Goal: Obtain resource: Download file/media

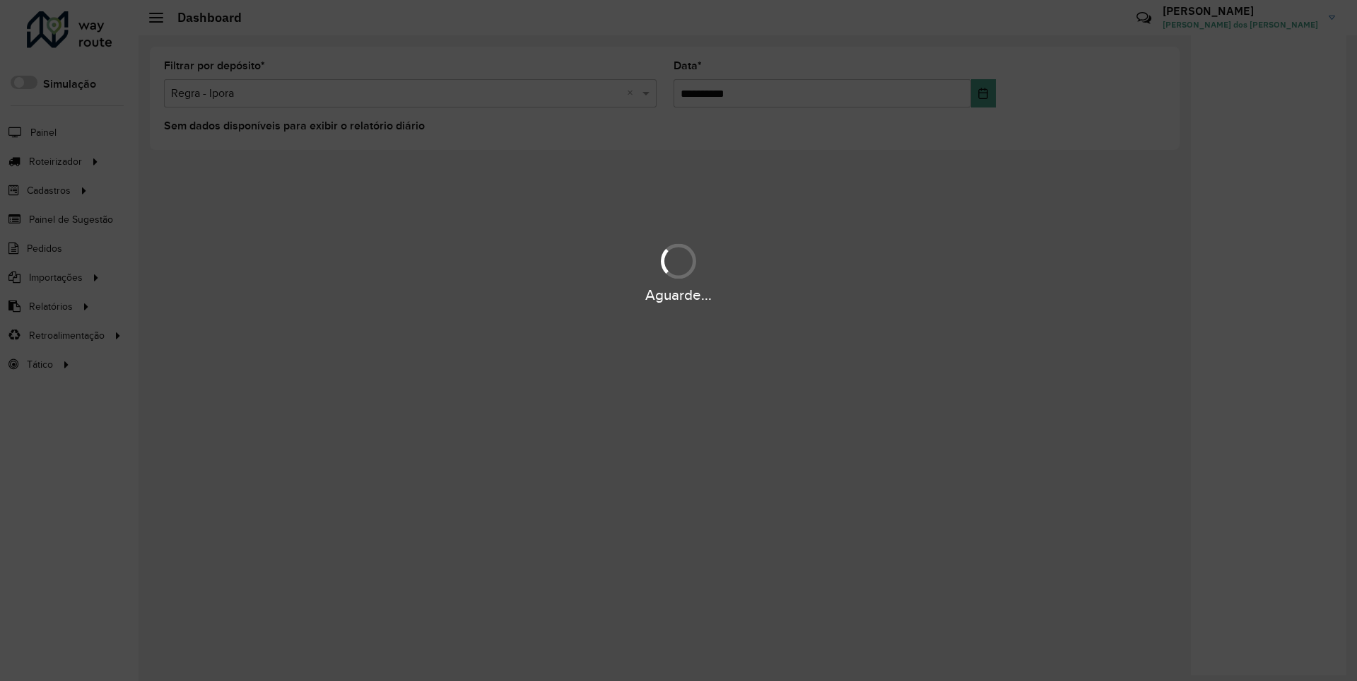
click at [49, 305] on div "Aguarde..." at bounding box center [678, 295] width 1357 height 22
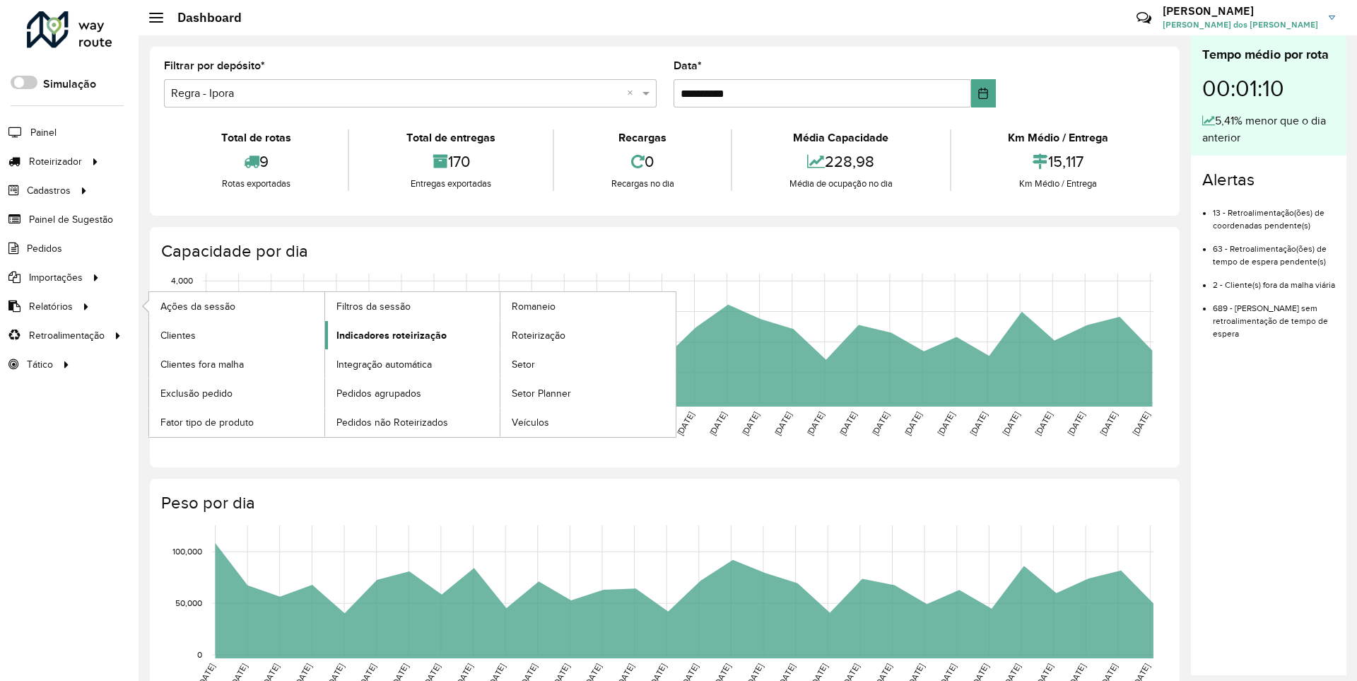
click at [387, 334] on span "Indicadores roteirização" at bounding box center [391, 335] width 110 height 15
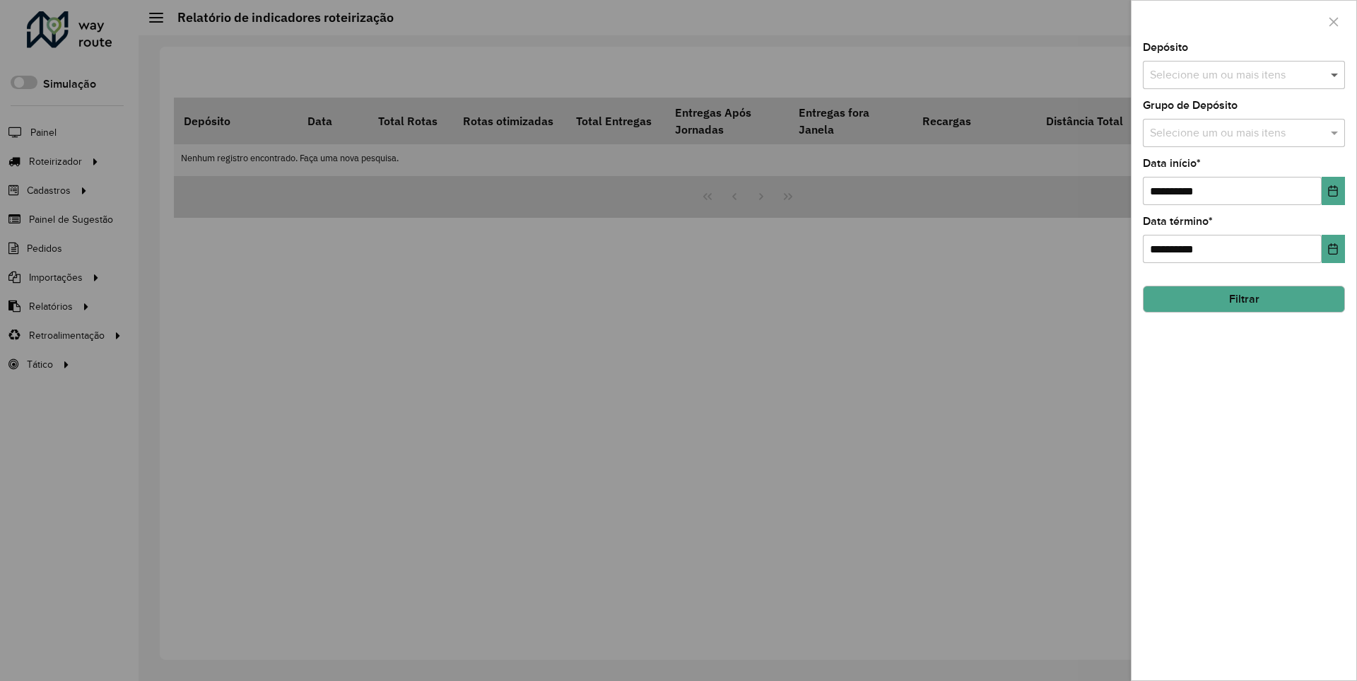
click at [1335, 74] on span at bounding box center [1336, 74] width 18 height 17
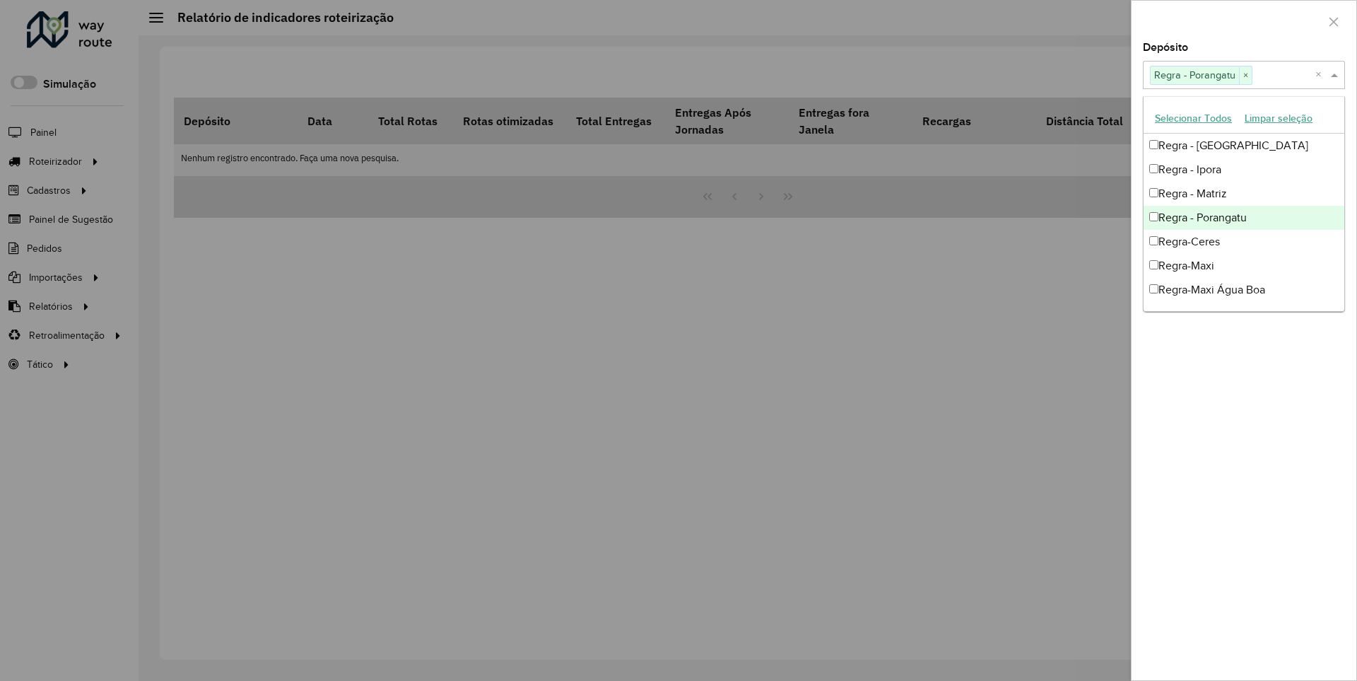
click at [1243, 20] on div at bounding box center [1244, 22] width 225 height 42
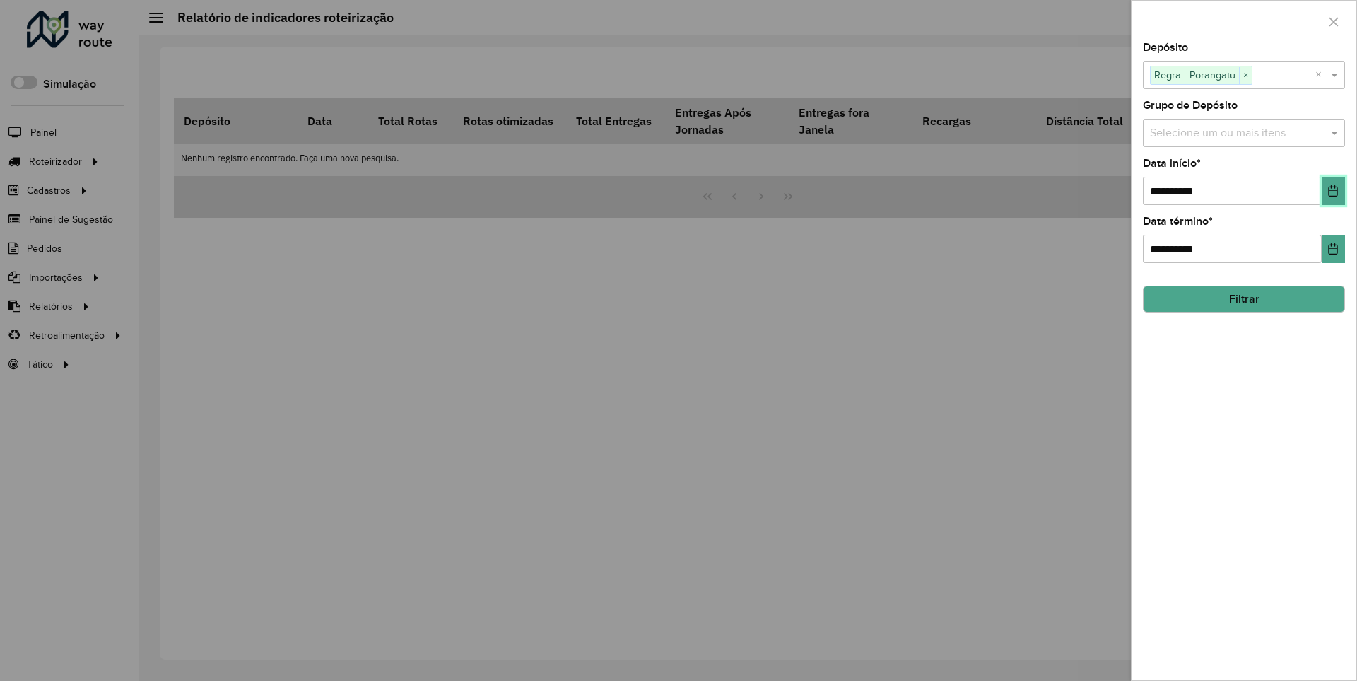
click at [1332, 190] on icon "Choose Date" at bounding box center [1333, 190] width 9 height 11
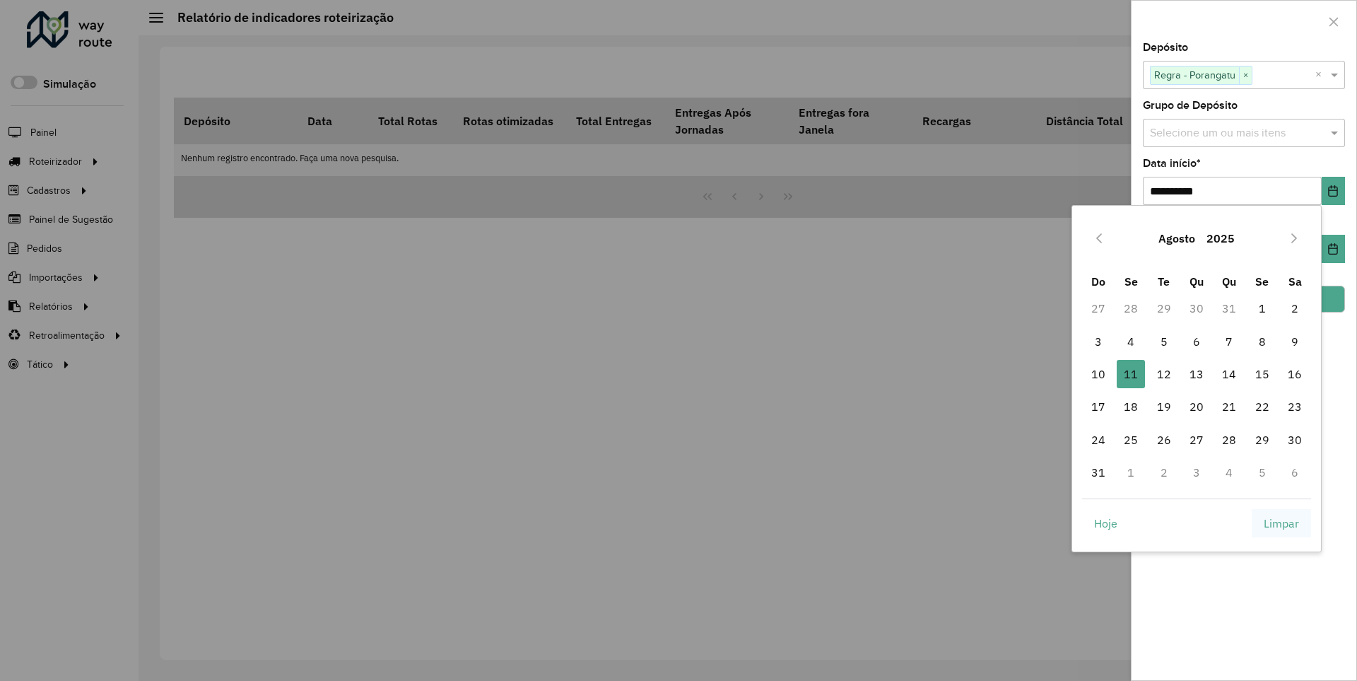
click at [1281, 522] on span "Limpar" at bounding box center [1281, 523] width 35 height 17
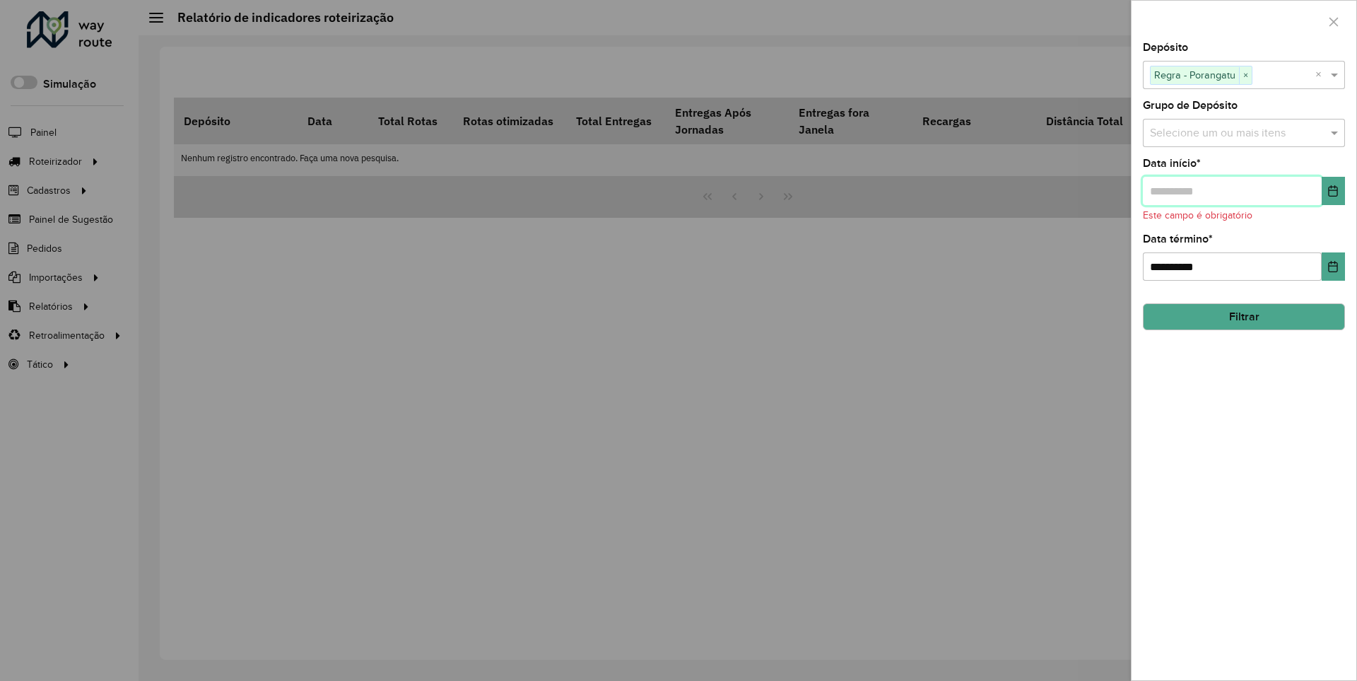
click at [1231, 190] on input "text" at bounding box center [1232, 191] width 179 height 28
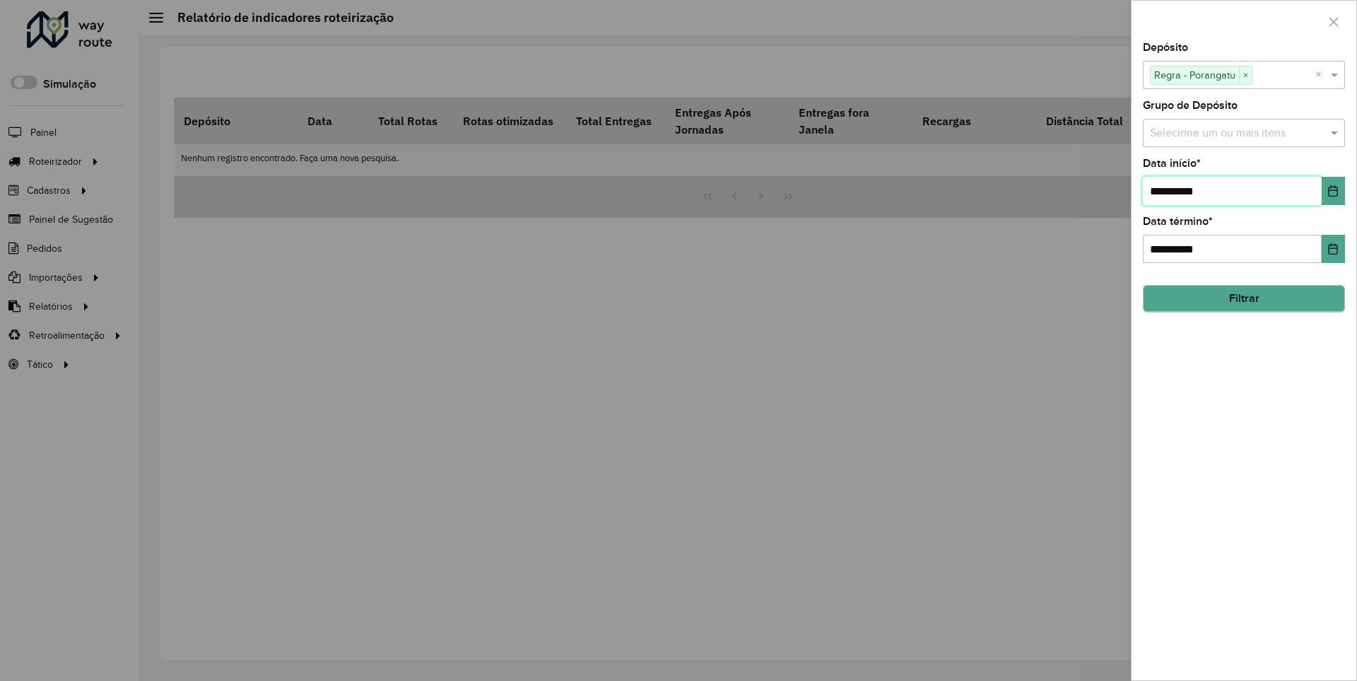
type input "**********"
click at [1243, 298] on button "Filtrar" at bounding box center [1244, 298] width 202 height 27
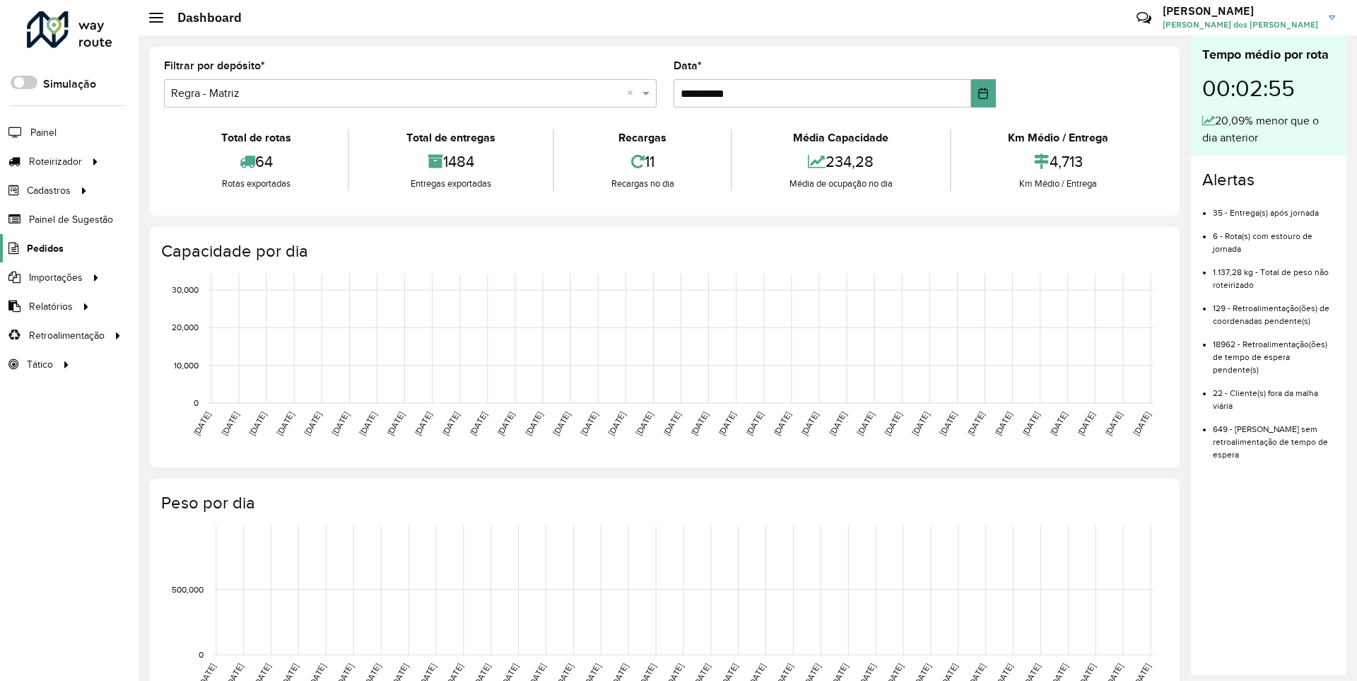
click at [44, 247] on span "Pedidos" at bounding box center [45, 248] width 37 height 15
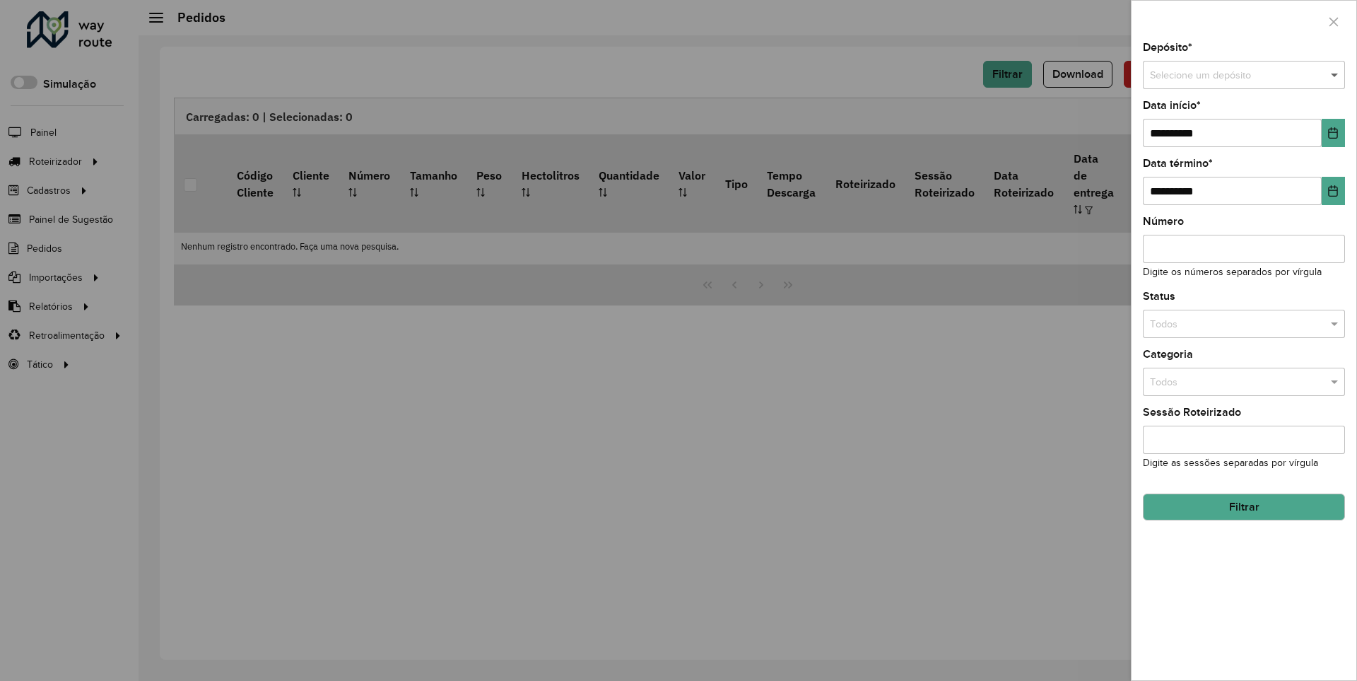
click at [1335, 75] on span at bounding box center [1336, 76] width 18 height 16
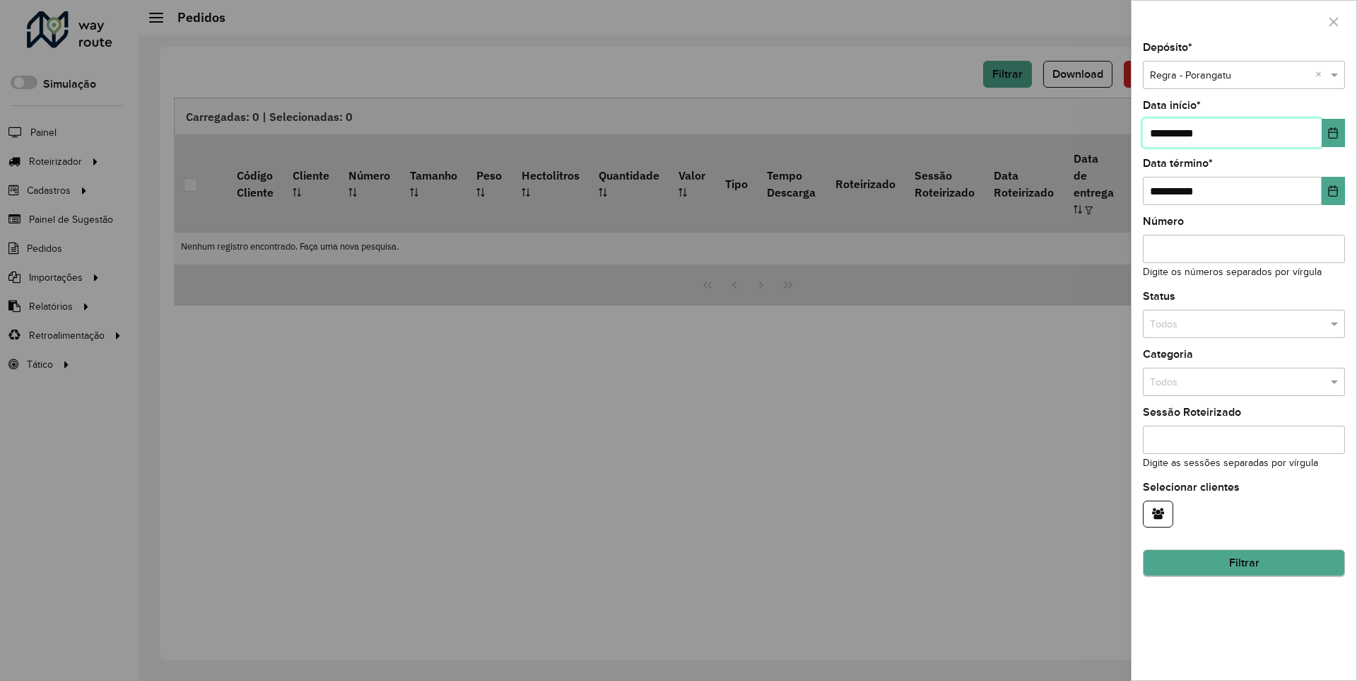
type input "**********"
click at [1243, 563] on button "Filtrar" at bounding box center [1244, 563] width 202 height 27
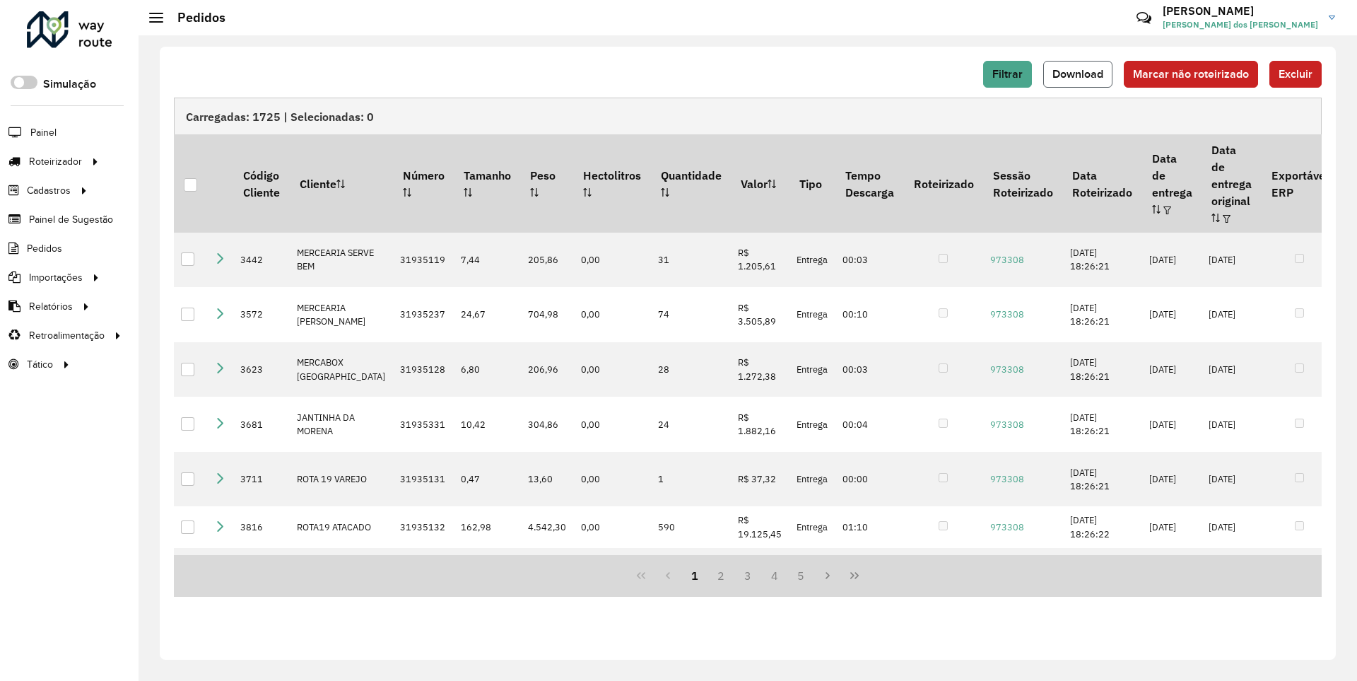
click at [1079, 74] on span "Download" at bounding box center [1077, 74] width 51 height 12
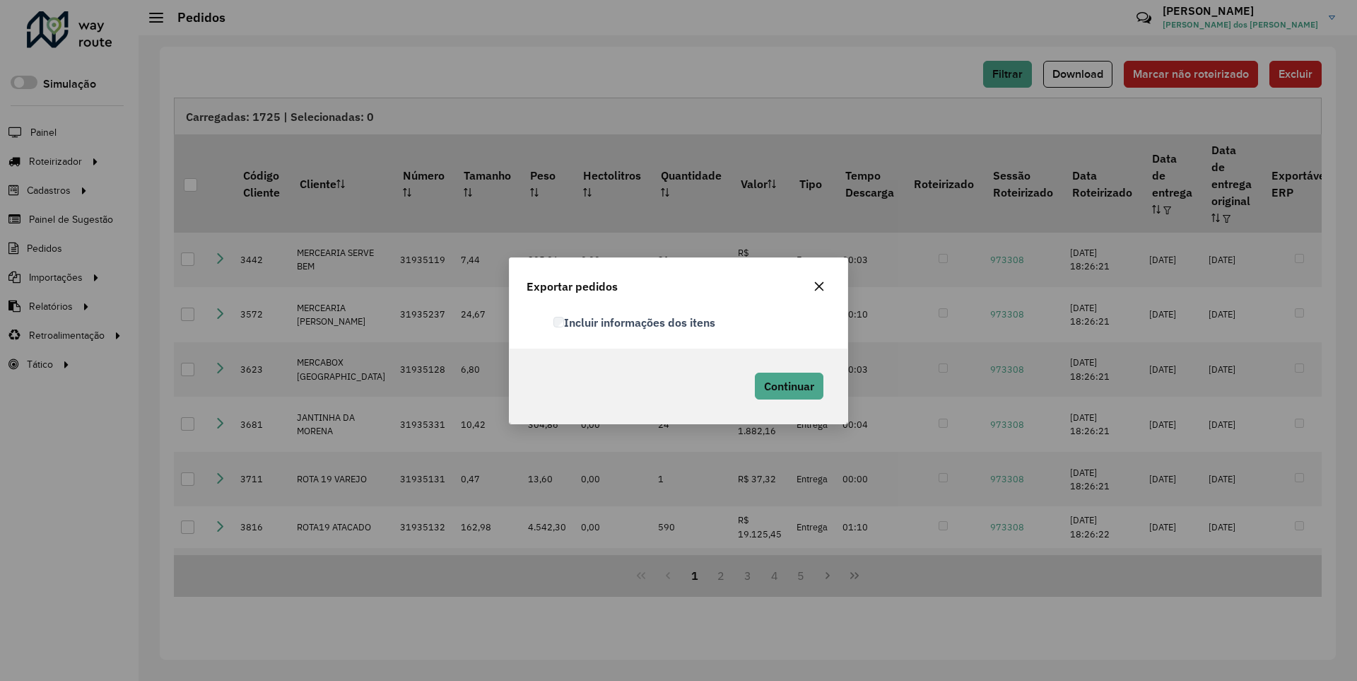
click at [635, 322] on label "Incluir informações dos itens" at bounding box center [634, 322] width 163 height 17
click at [787, 385] on span "Continuar" at bounding box center [789, 386] width 50 height 14
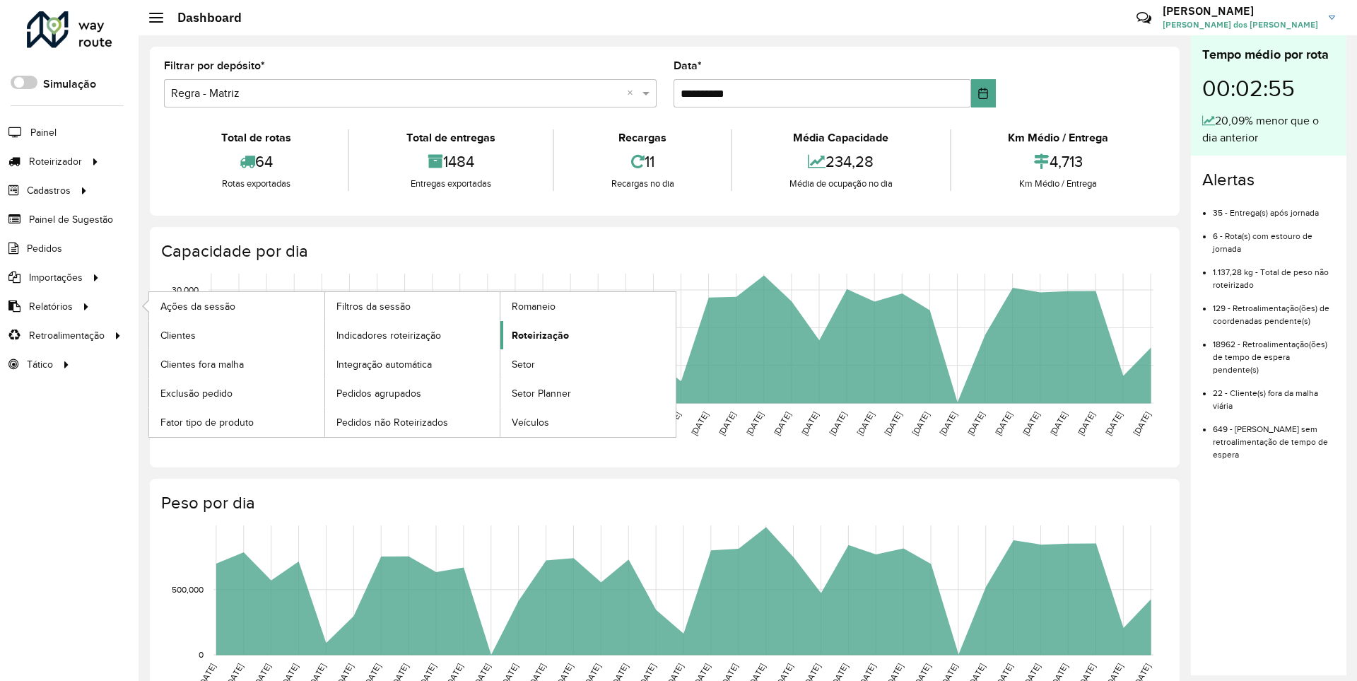
click at [538, 334] on span "Roteirização" at bounding box center [540, 335] width 57 height 15
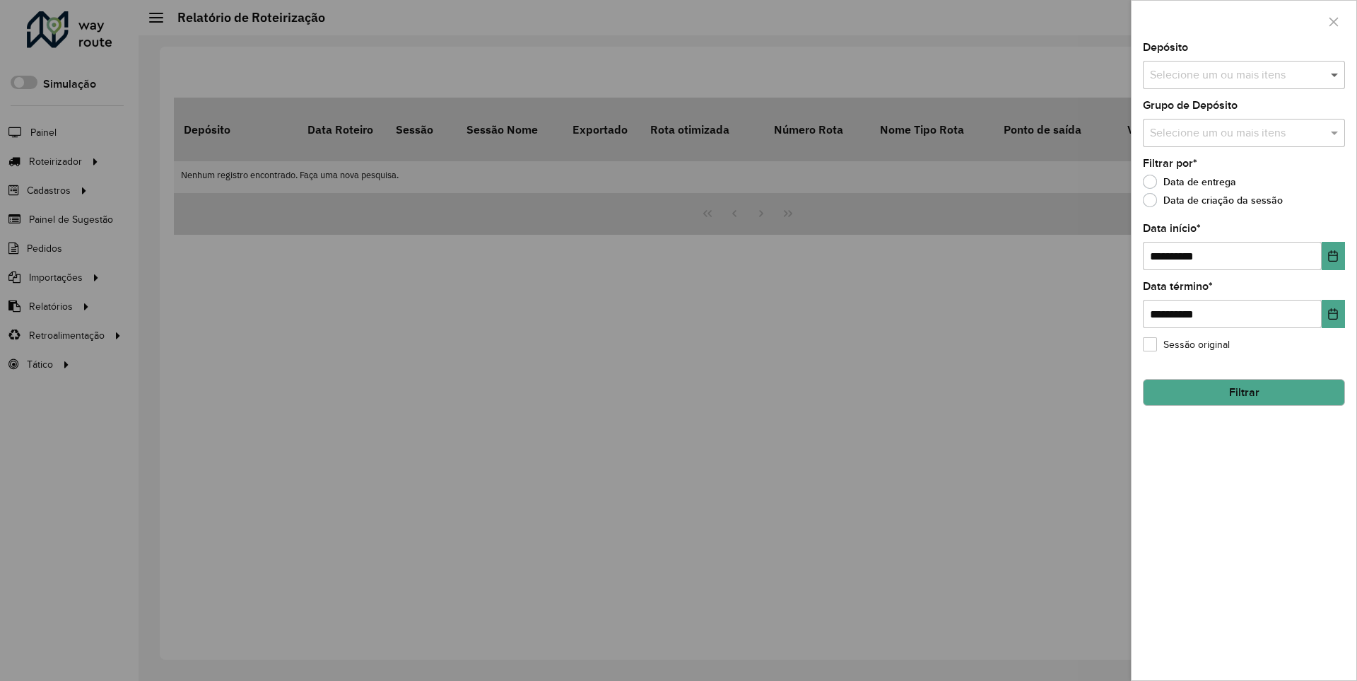
click at [1335, 74] on span at bounding box center [1336, 74] width 18 height 17
click at [1332, 255] on icon "Choose Date" at bounding box center [1333, 255] width 9 height 11
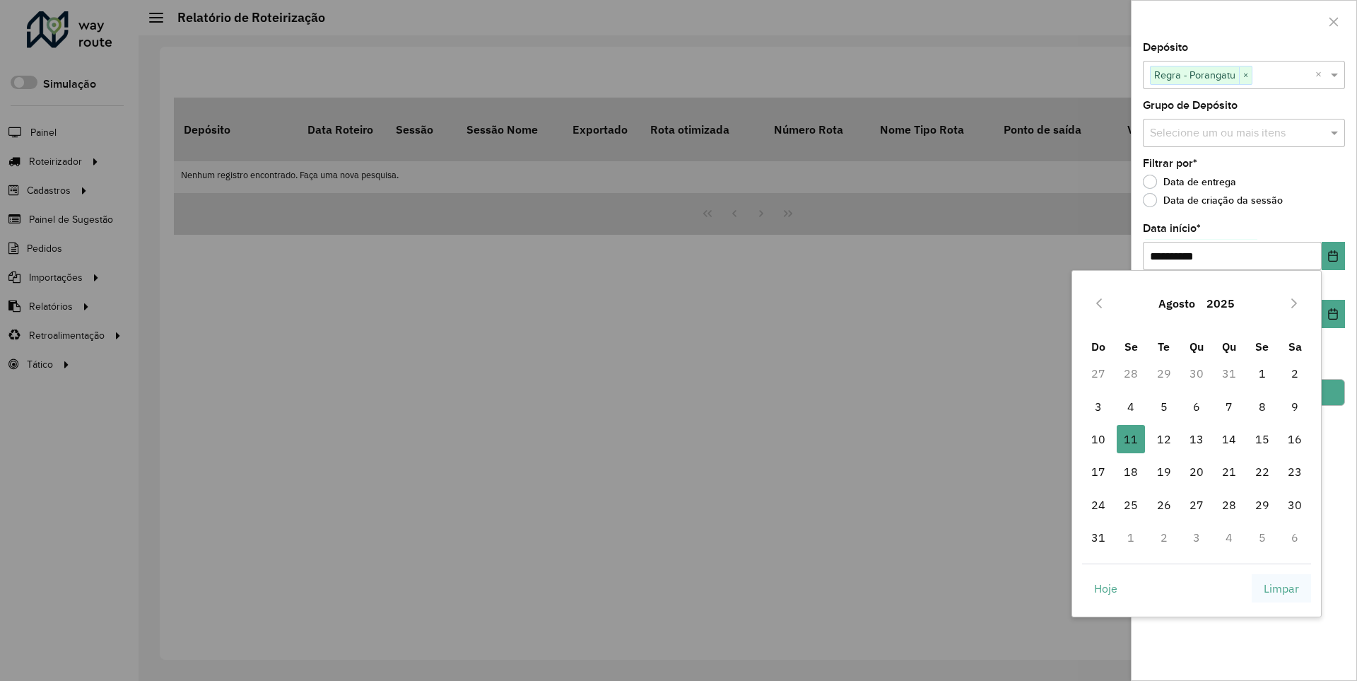
click at [1281, 587] on span "Limpar" at bounding box center [1281, 588] width 35 height 17
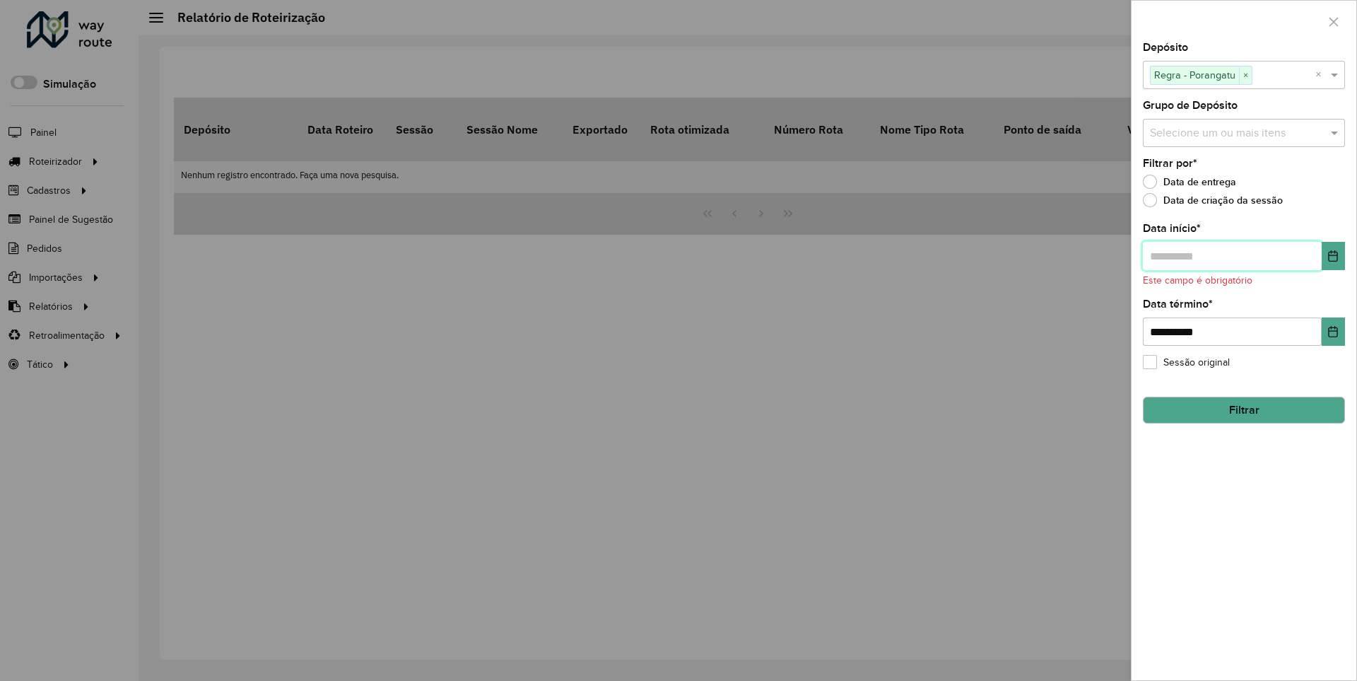
click at [1231, 255] on input "text" at bounding box center [1232, 256] width 179 height 28
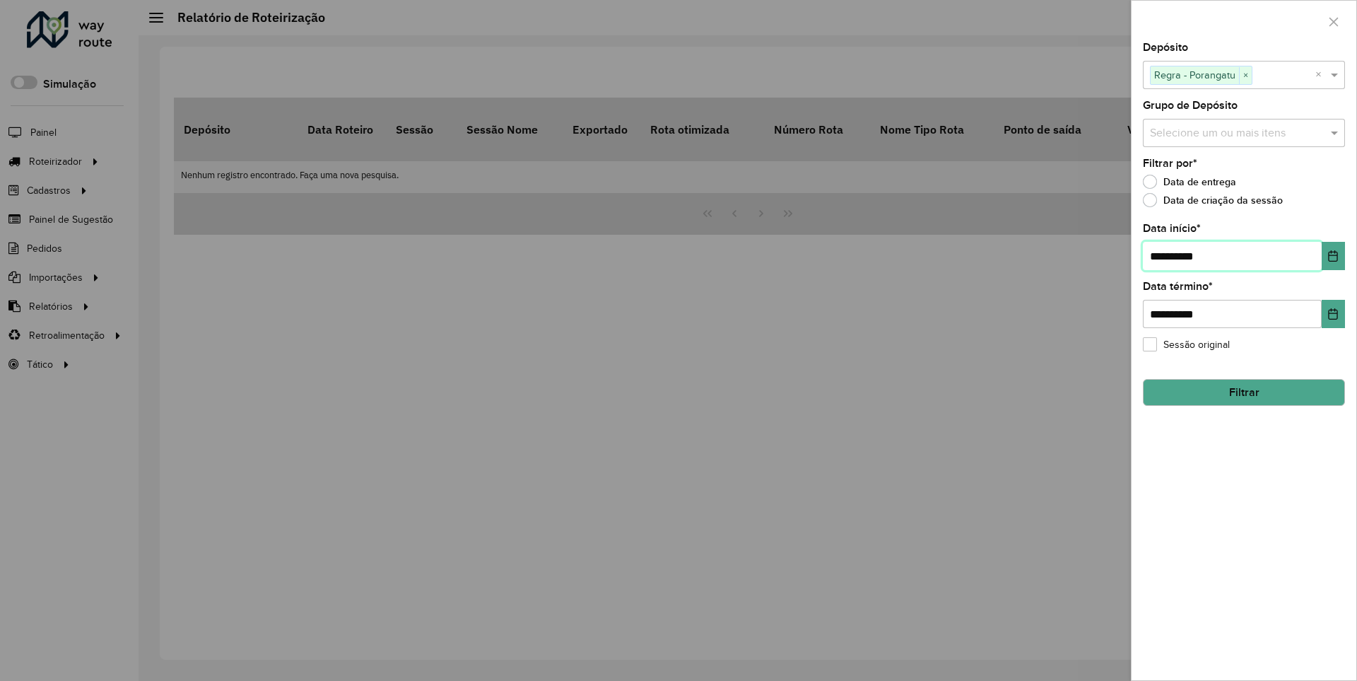
type input "**********"
click at [1243, 392] on button "Filtrar" at bounding box center [1244, 392] width 202 height 27
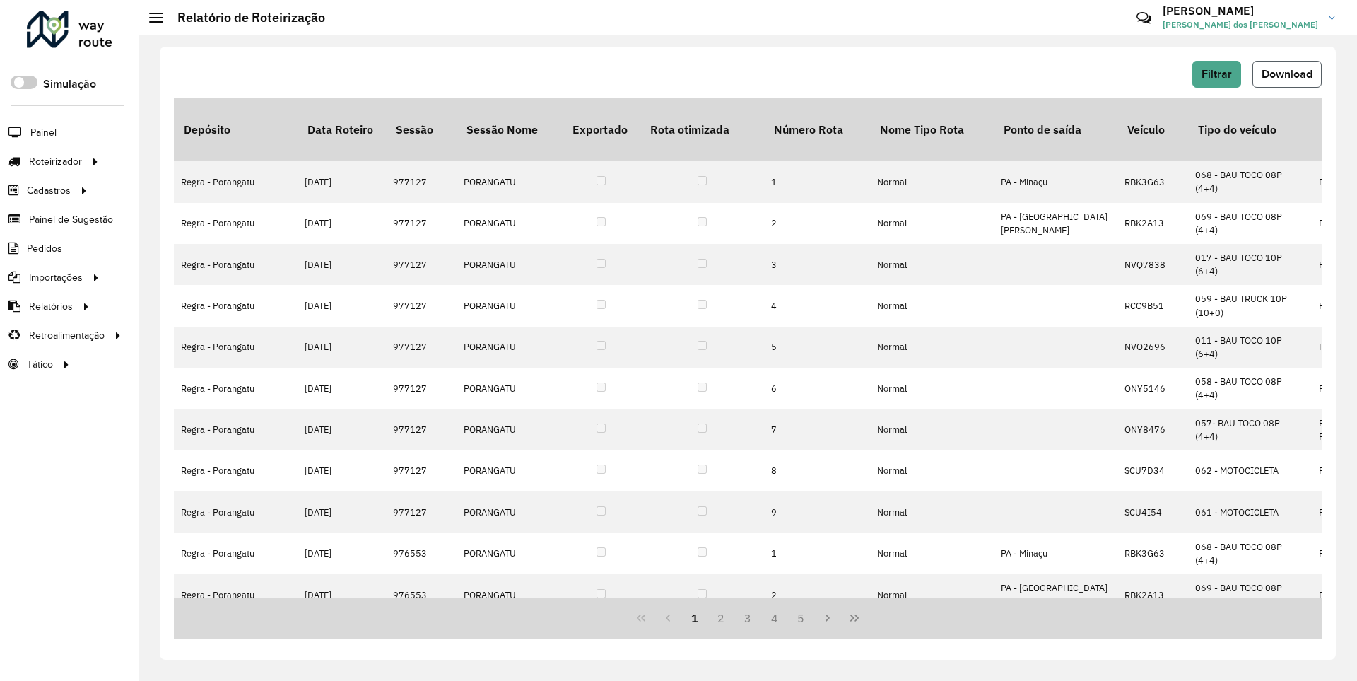
click at [1286, 74] on span "Download" at bounding box center [1287, 74] width 51 height 12
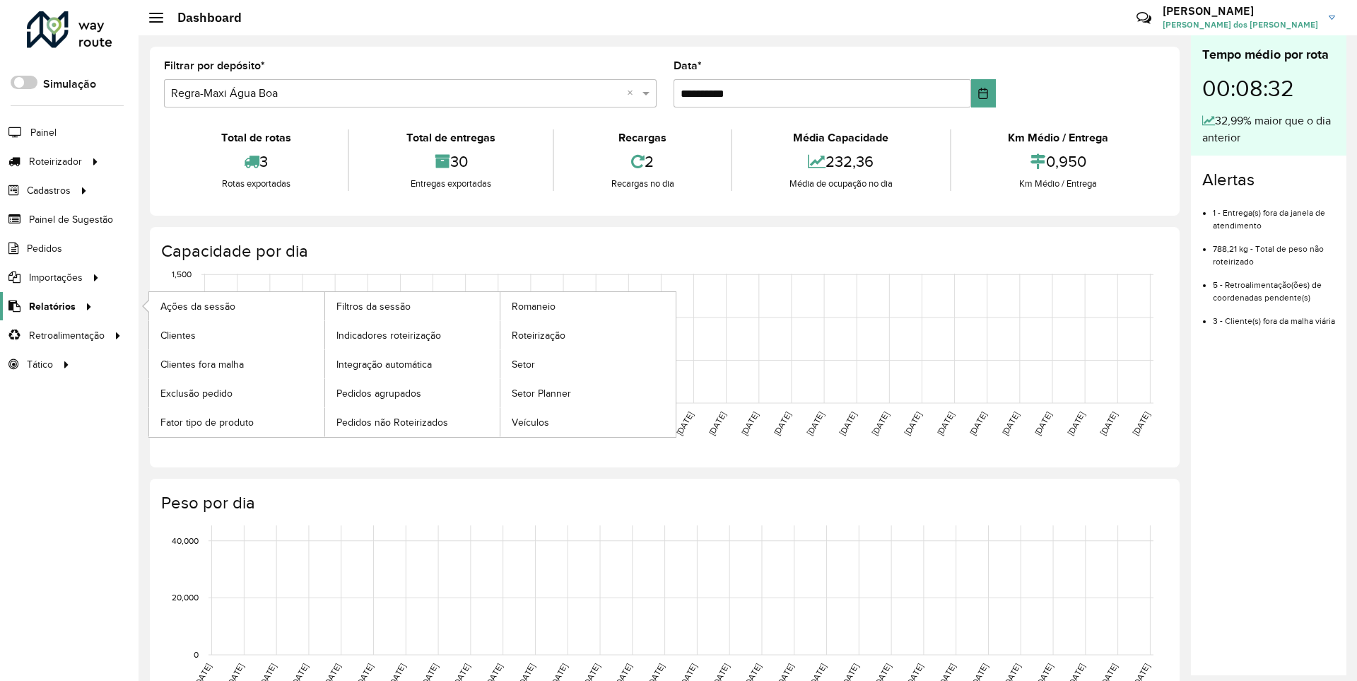
click at [49, 305] on span "Relatórios" at bounding box center [52, 306] width 47 height 15
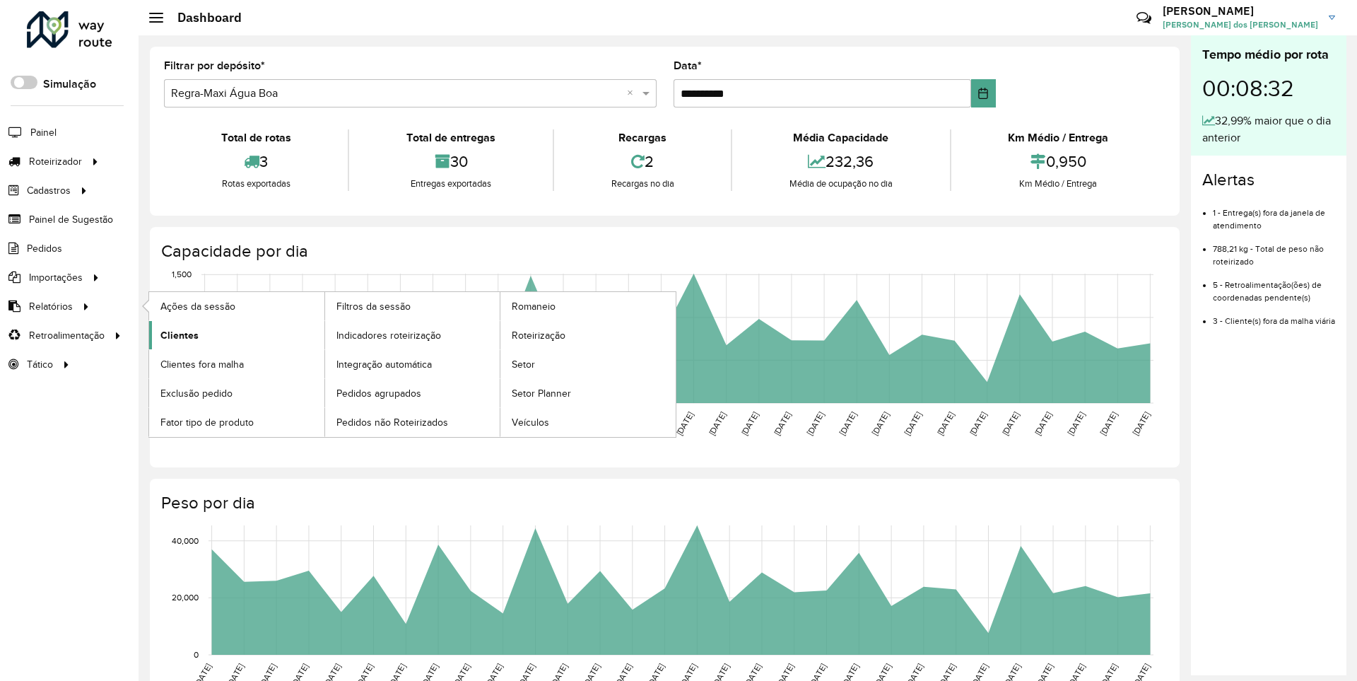
click at [177, 334] on span "Clientes" at bounding box center [179, 335] width 38 height 15
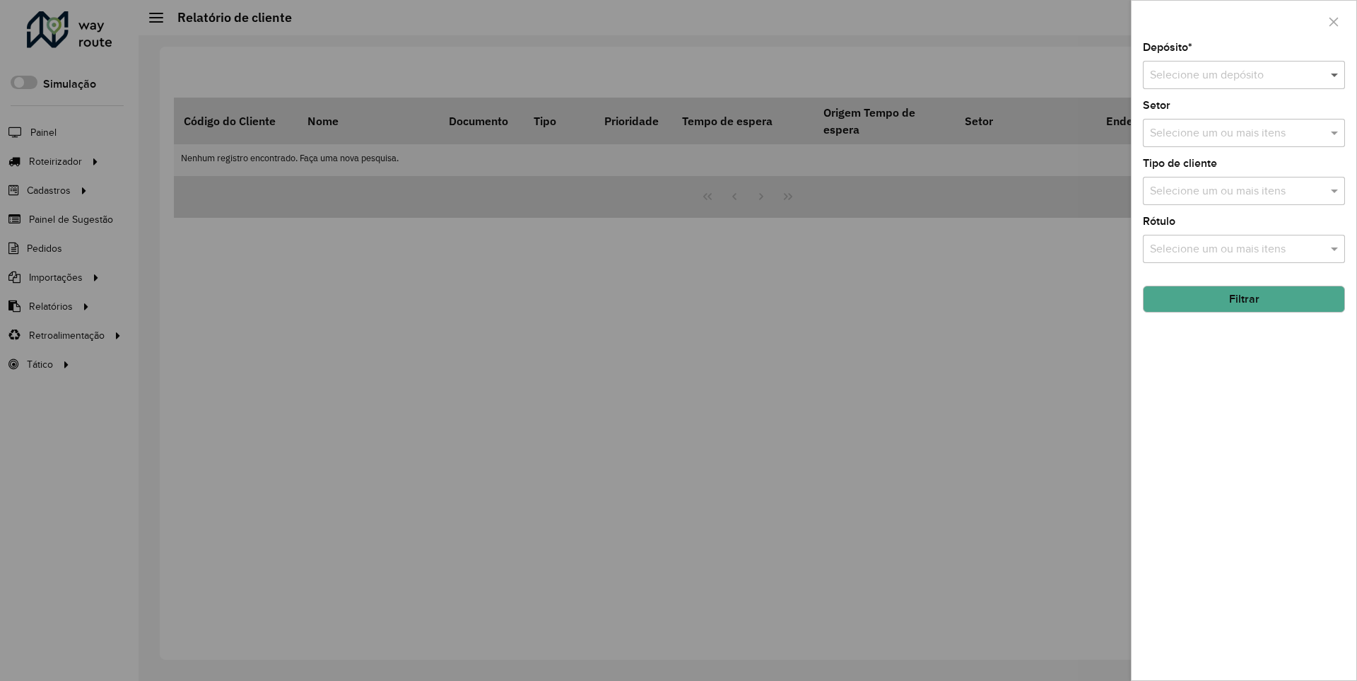
click at [1335, 74] on span at bounding box center [1336, 74] width 18 height 17
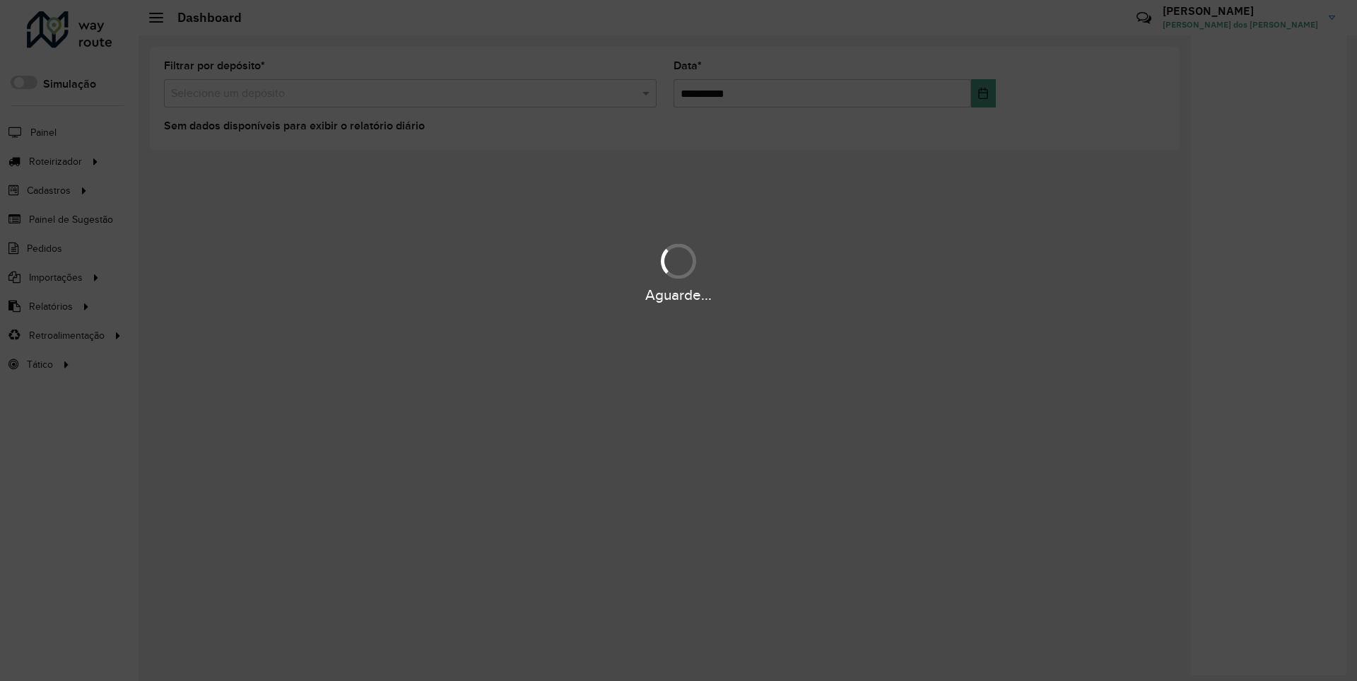
click at [49, 305] on div "Aguarde..." at bounding box center [678, 295] width 1357 height 22
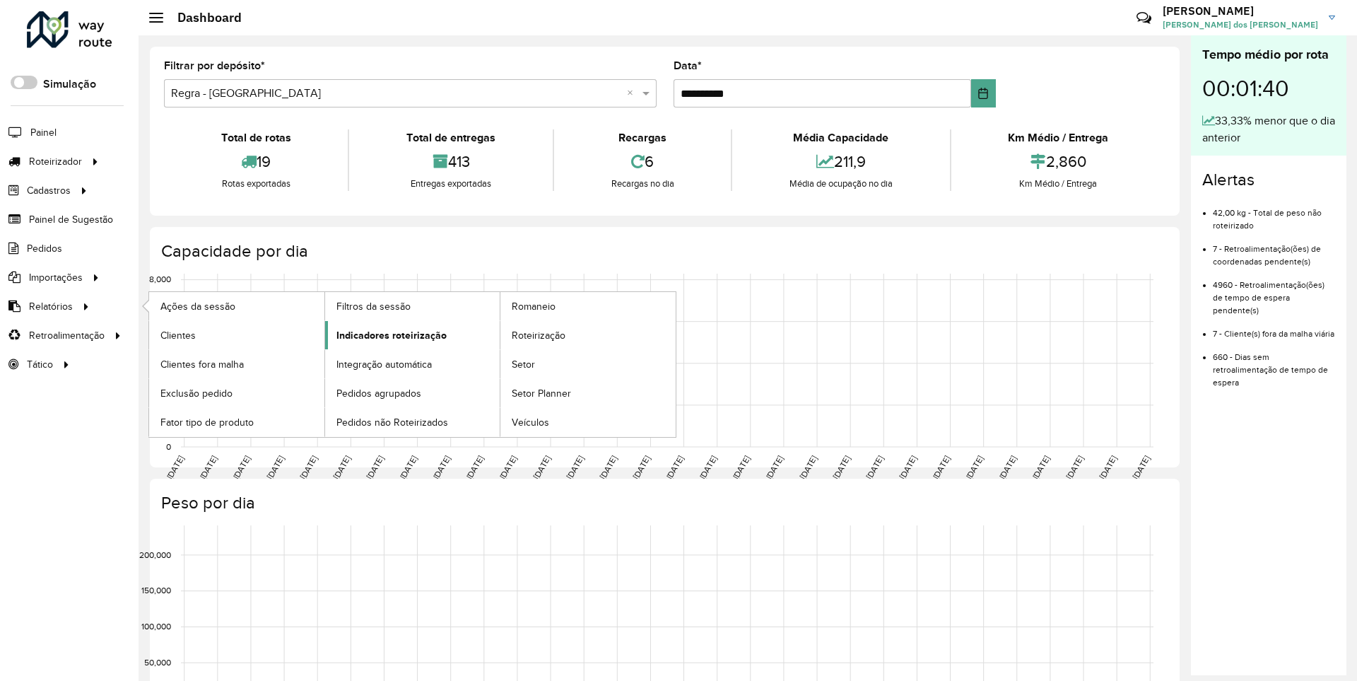
click at [387, 334] on span "Indicadores roteirização" at bounding box center [391, 335] width 110 height 15
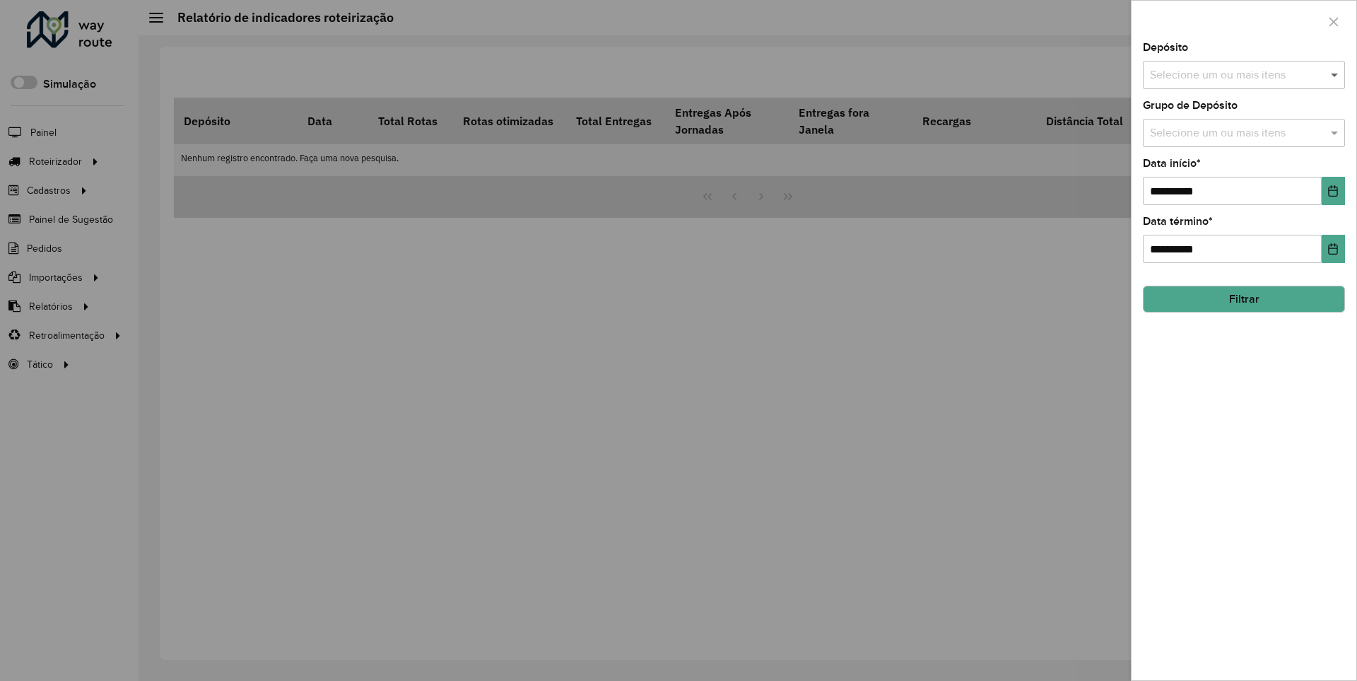
click at [1335, 74] on span at bounding box center [1336, 74] width 18 height 17
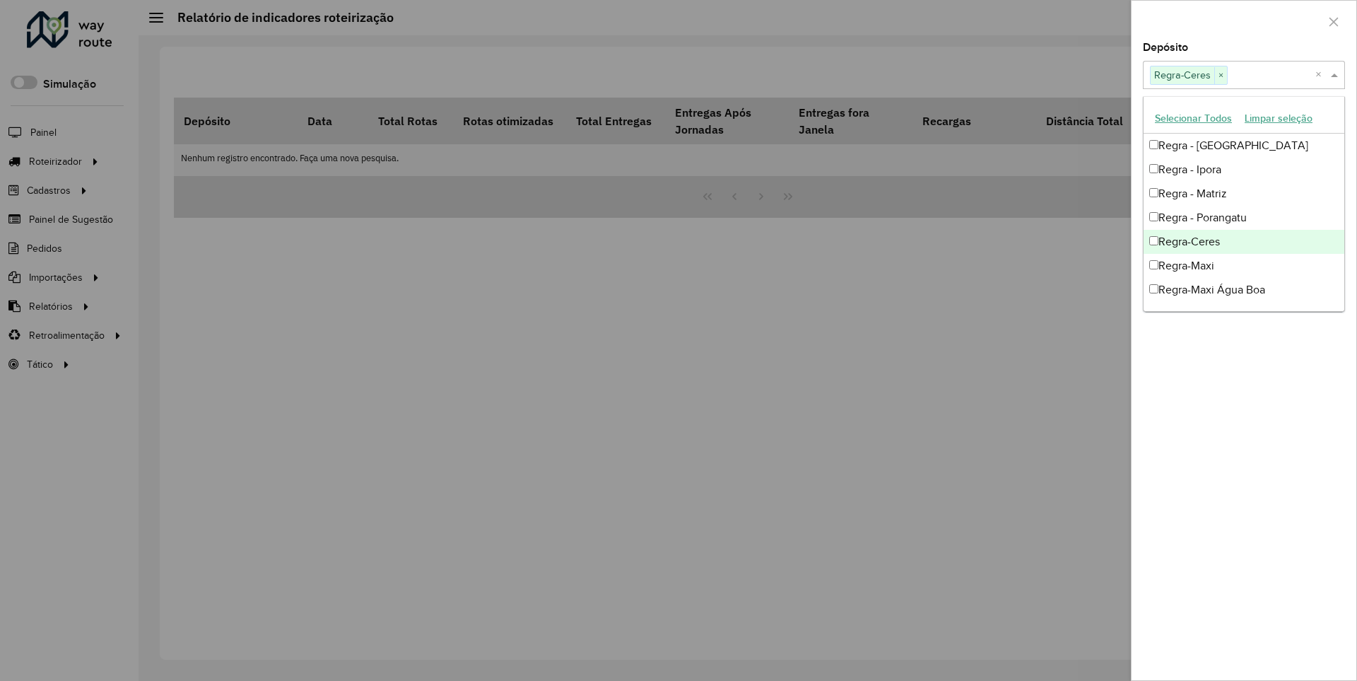
click at [1243, 20] on div at bounding box center [1244, 22] width 225 height 42
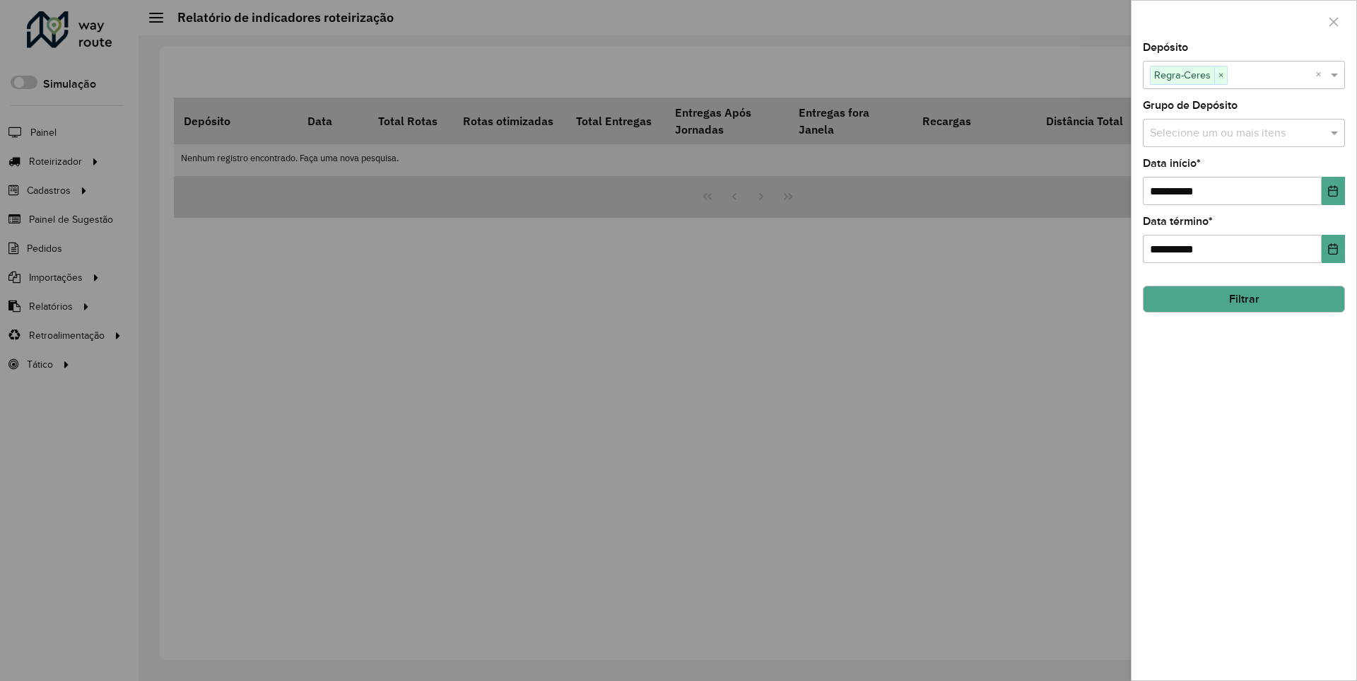
click at [1332, 190] on icon "Choose Date" at bounding box center [1333, 190] width 9 height 11
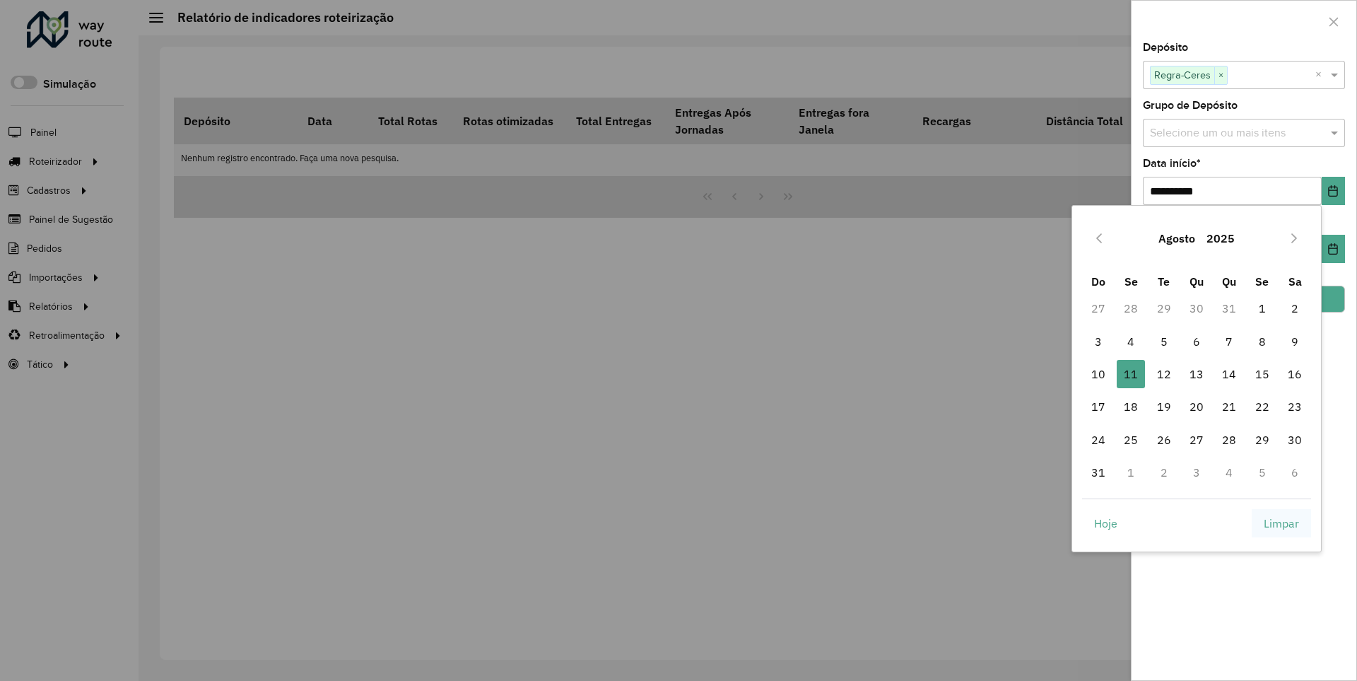
click at [1281, 522] on span "Limpar" at bounding box center [1281, 523] width 35 height 17
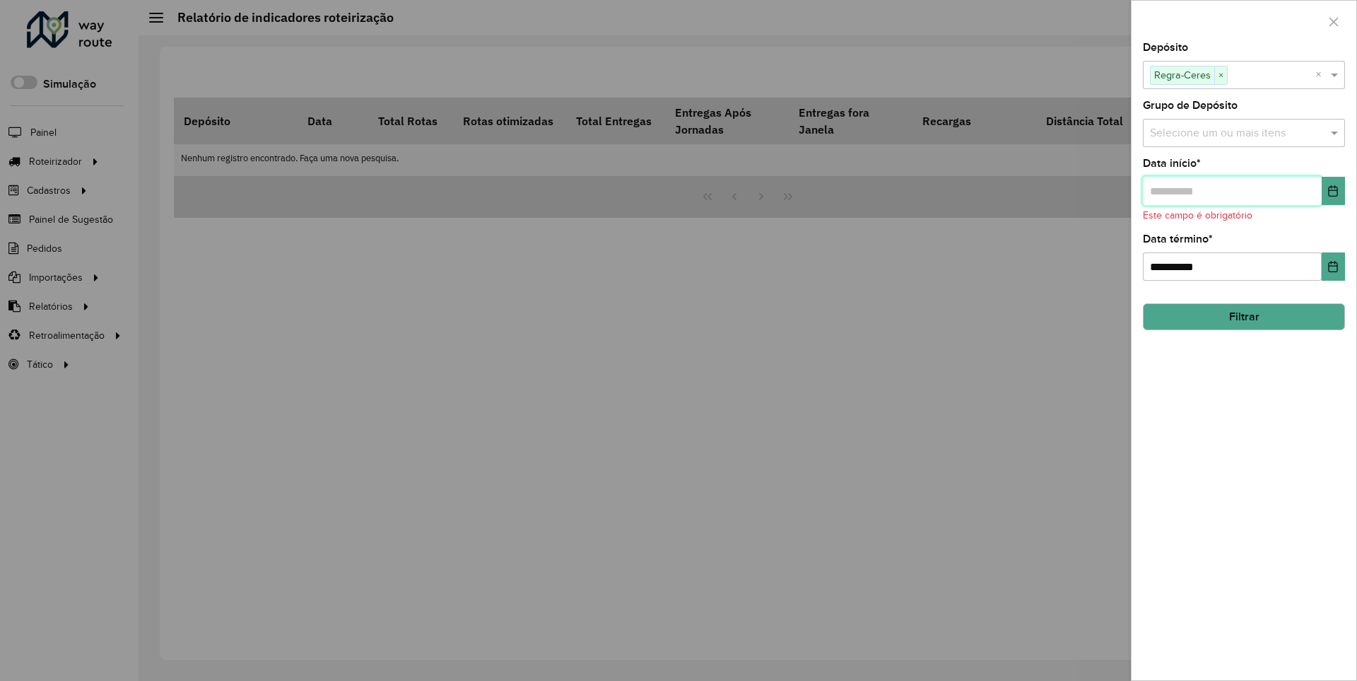
click at [1231, 190] on input "text" at bounding box center [1232, 191] width 179 height 28
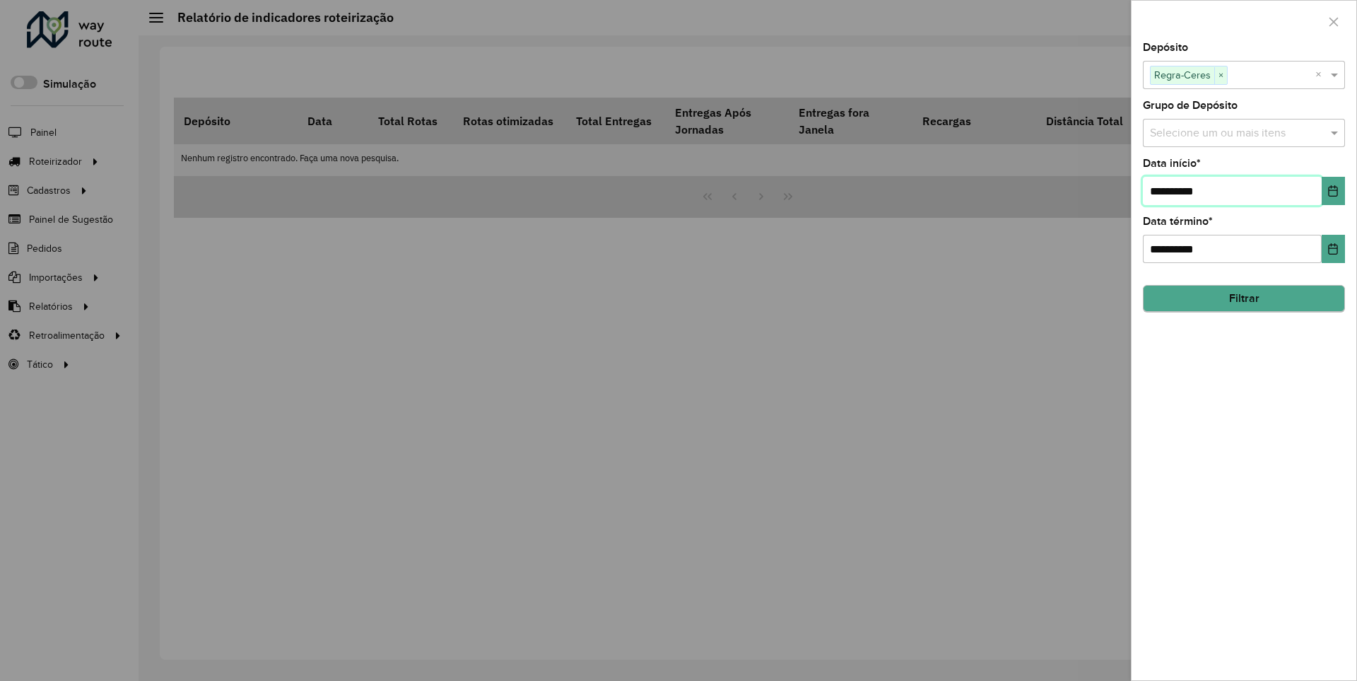
type input "**********"
click at [1243, 298] on button "Filtrar" at bounding box center [1244, 299] width 202 height 27
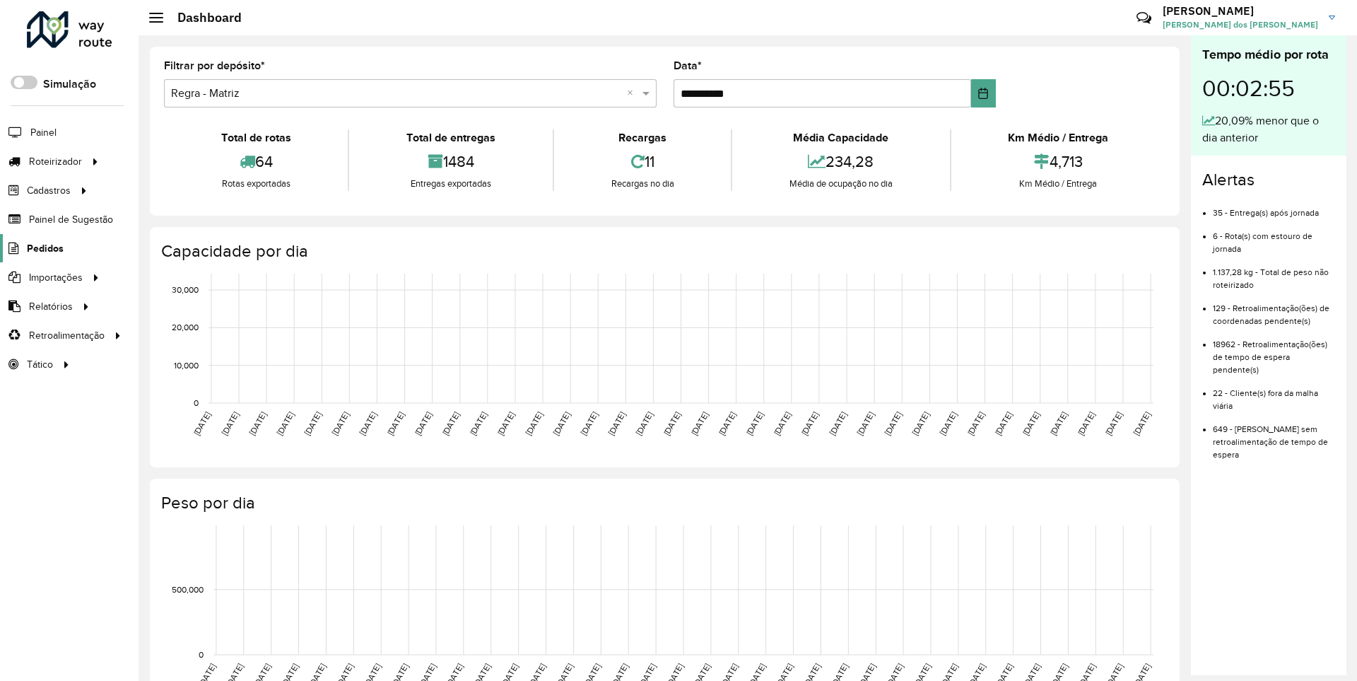
click at [44, 247] on span "Pedidos" at bounding box center [45, 248] width 37 height 15
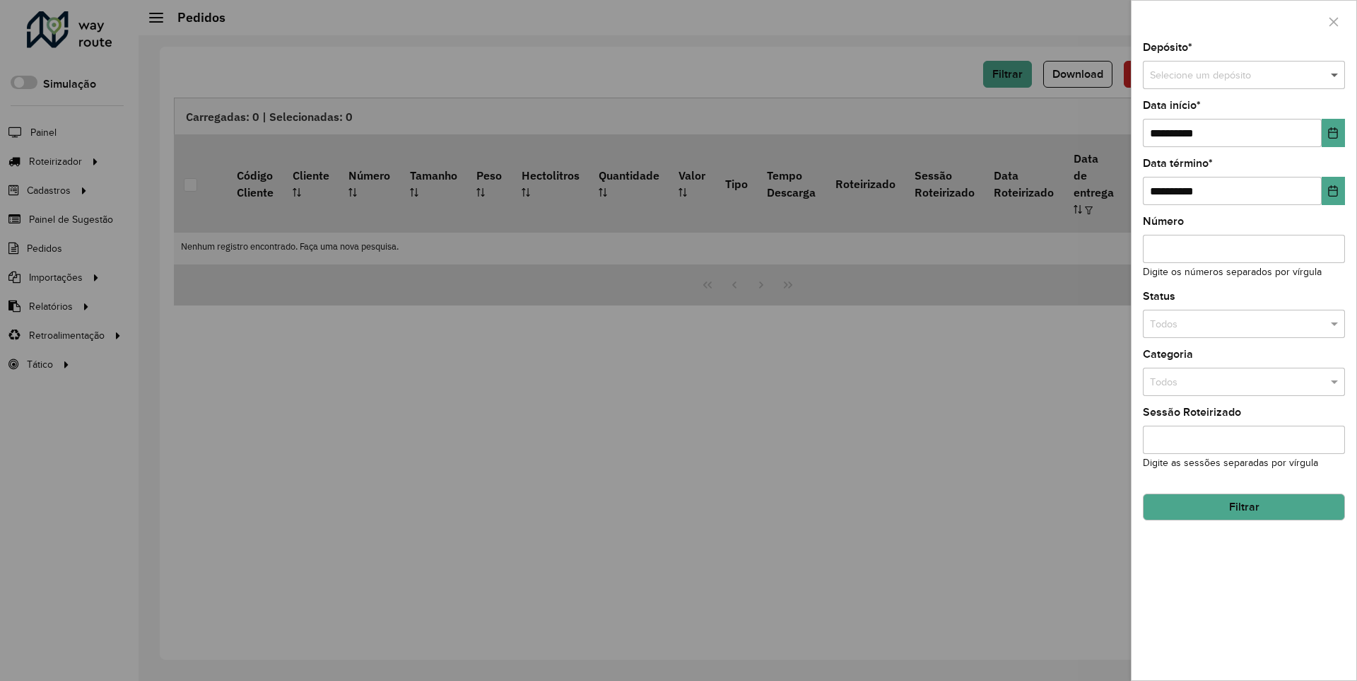
click at [1335, 75] on span at bounding box center [1336, 76] width 18 height 16
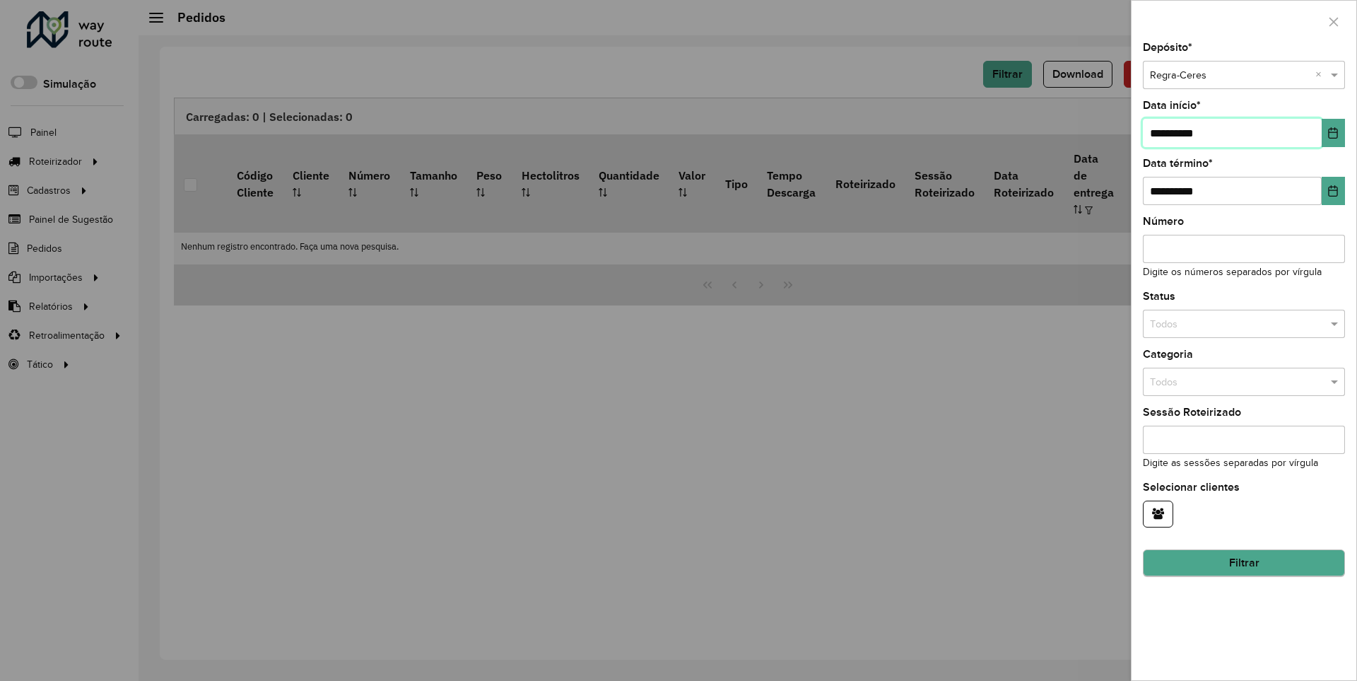
type input "**********"
click at [1243, 563] on button "Filtrar" at bounding box center [1244, 563] width 202 height 27
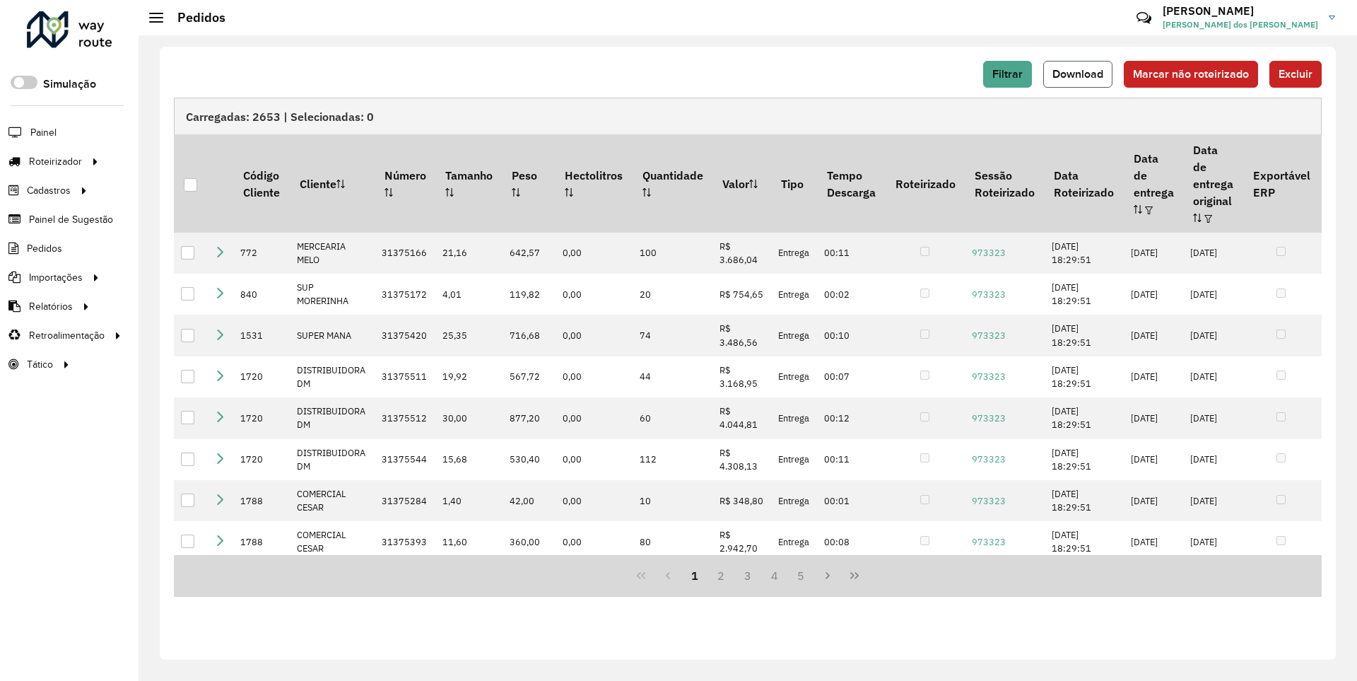
click at [1079, 74] on span "Download" at bounding box center [1077, 74] width 51 height 12
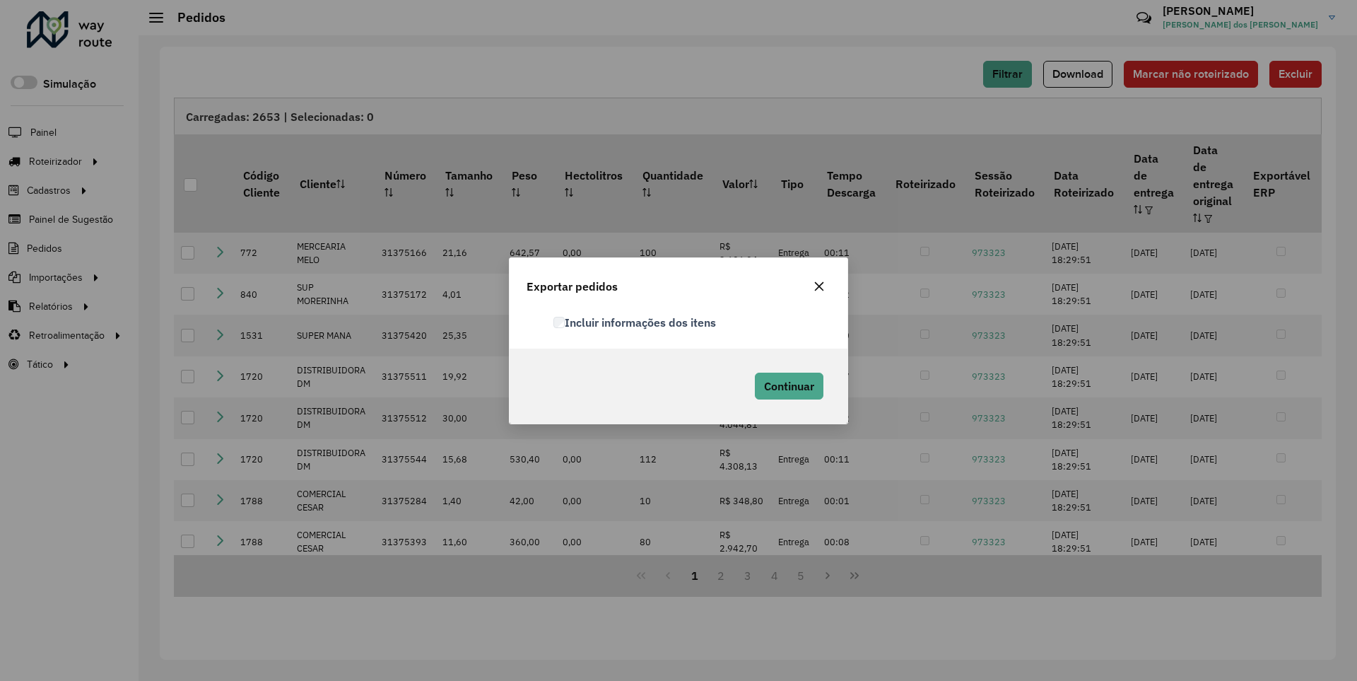
click at [635, 322] on label "Incluir informações dos itens" at bounding box center [634, 322] width 163 height 17
click at [787, 385] on span "Continuar" at bounding box center [789, 386] width 50 height 14
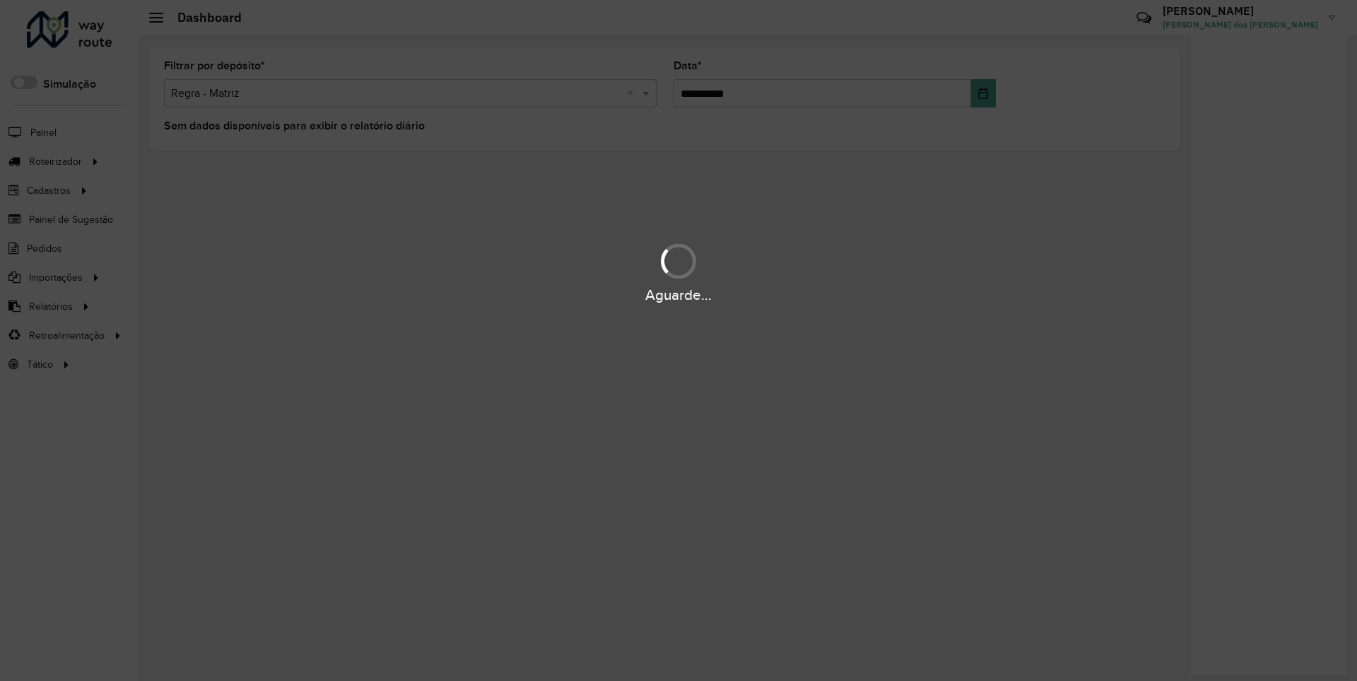
click at [49, 305] on div "Aguarde..." at bounding box center [678, 295] width 1357 height 22
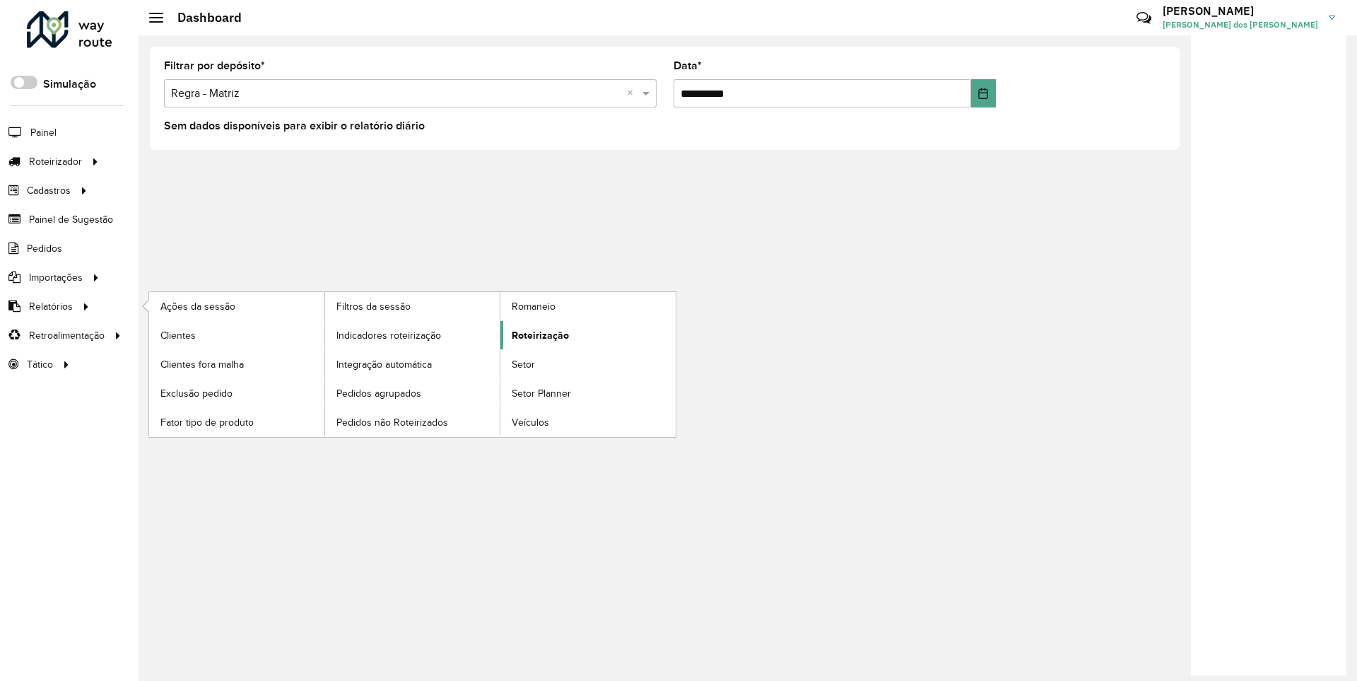
click at [538, 334] on span "Roteirização" at bounding box center [540, 335] width 57 height 15
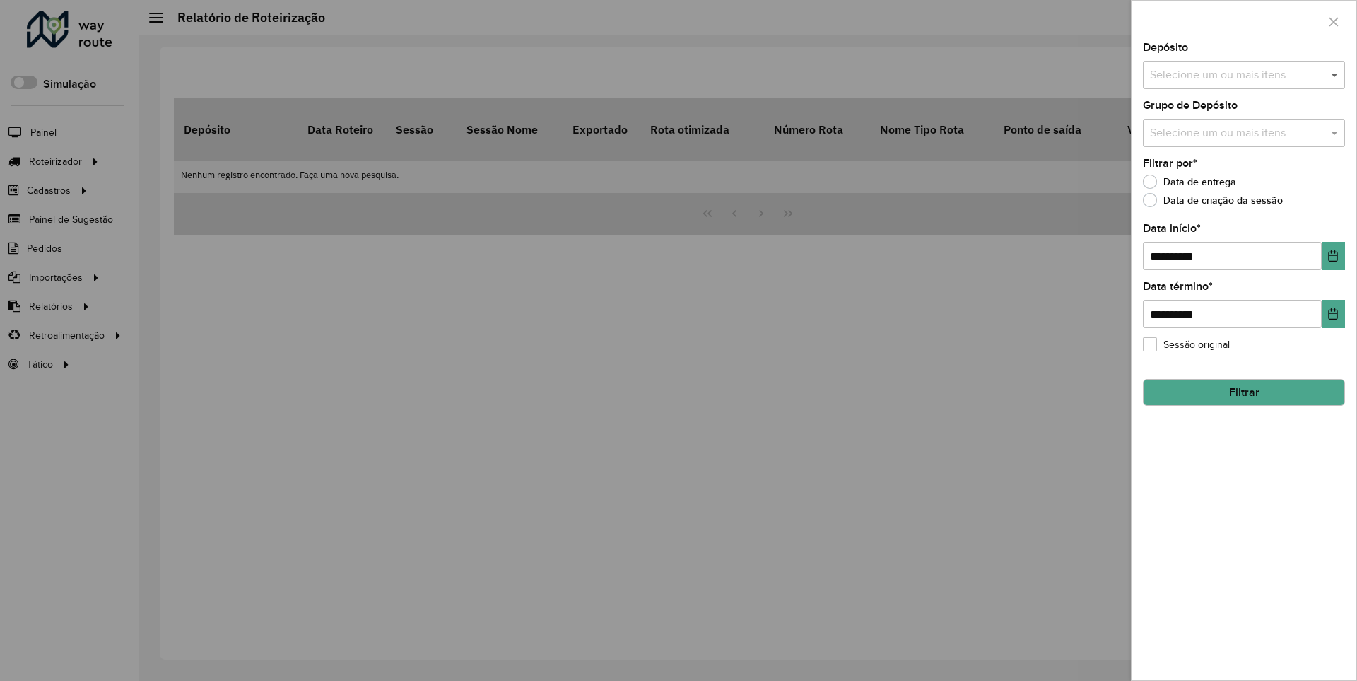
click at [1335, 74] on span at bounding box center [1336, 74] width 18 height 17
click at [1332, 255] on icon "Choose Date" at bounding box center [1333, 255] width 9 height 11
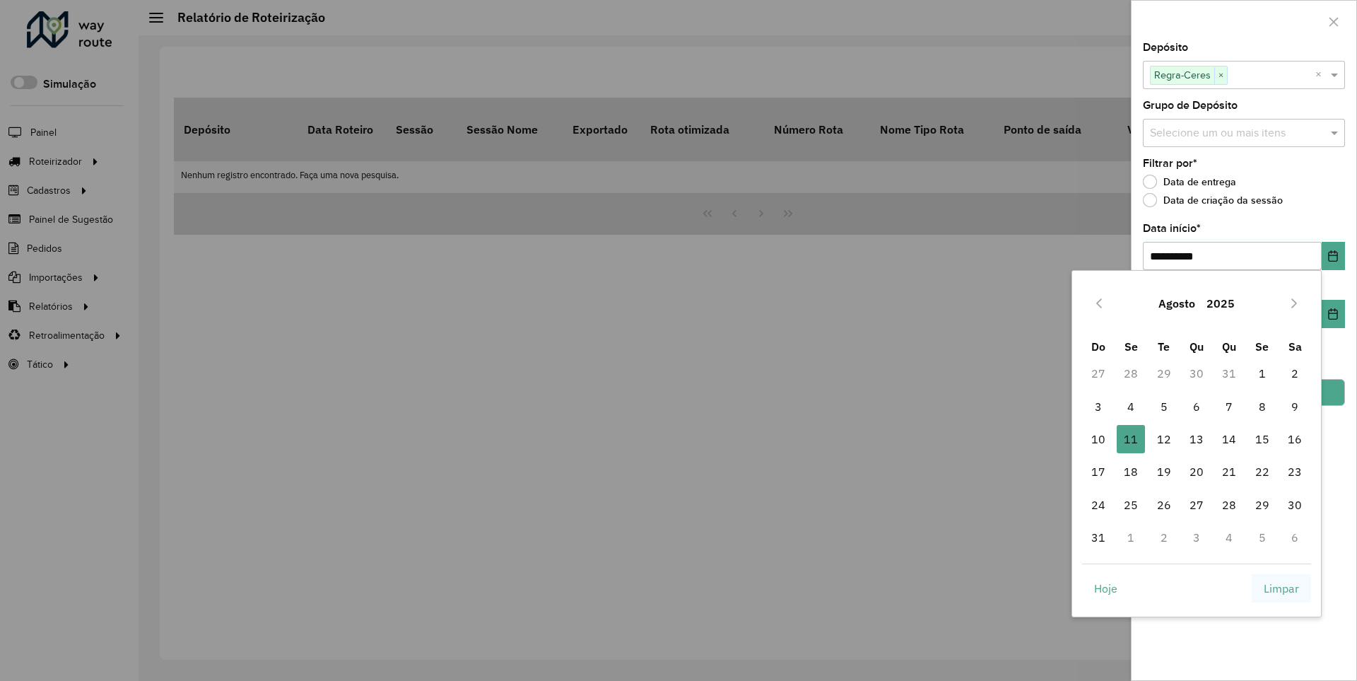
click at [1281, 587] on span "Limpar" at bounding box center [1281, 588] width 35 height 17
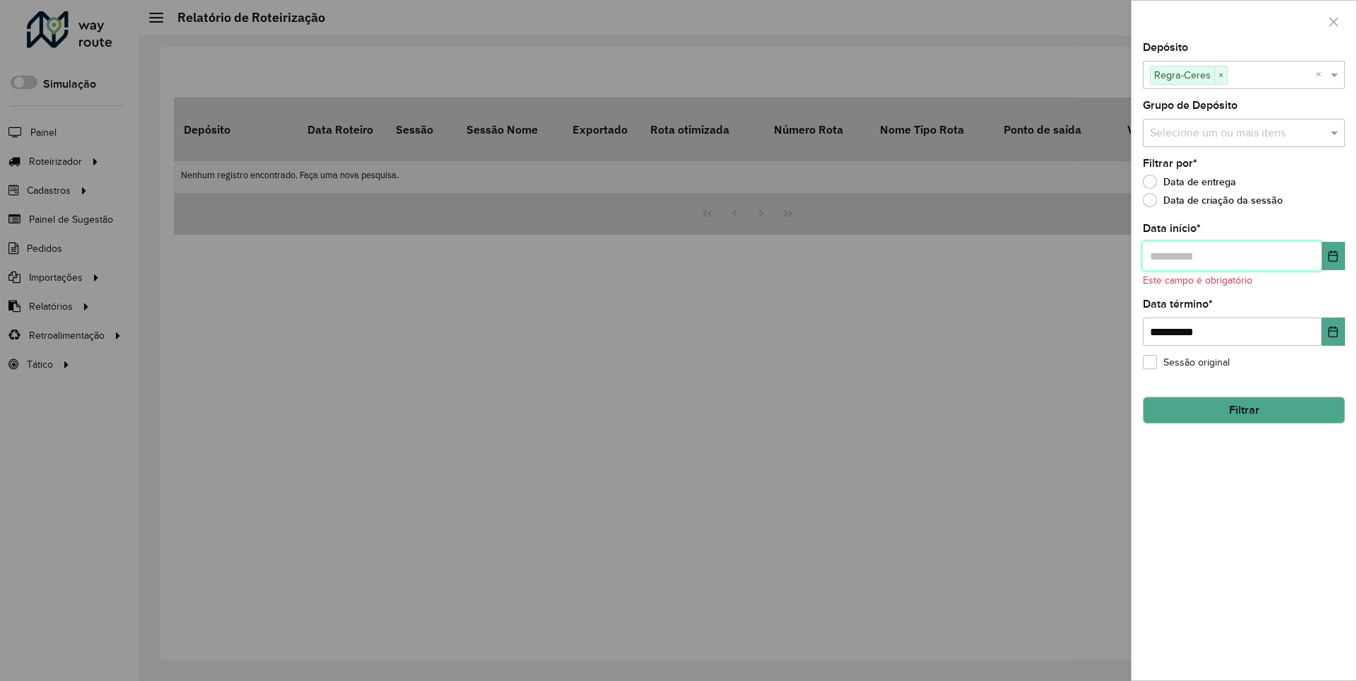
click at [1231, 255] on input "text" at bounding box center [1232, 256] width 179 height 28
type input "**********"
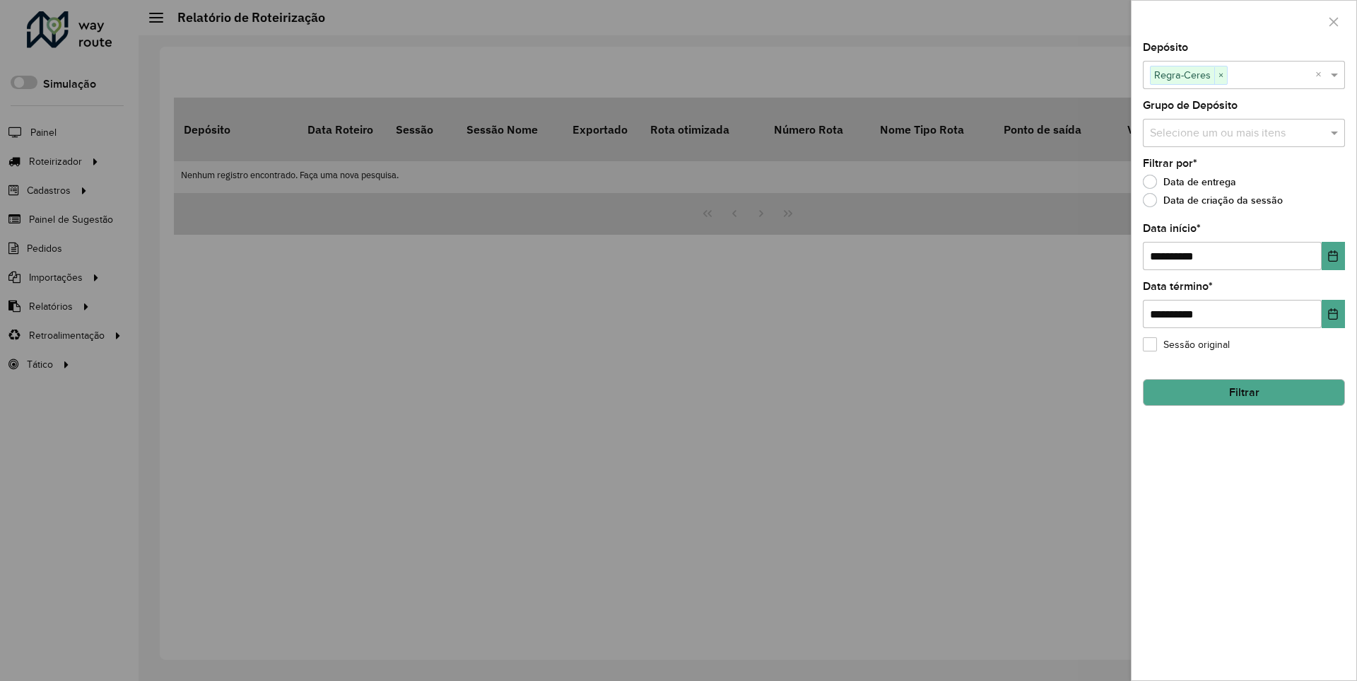
click at [1243, 392] on button "Filtrar" at bounding box center [1244, 392] width 202 height 27
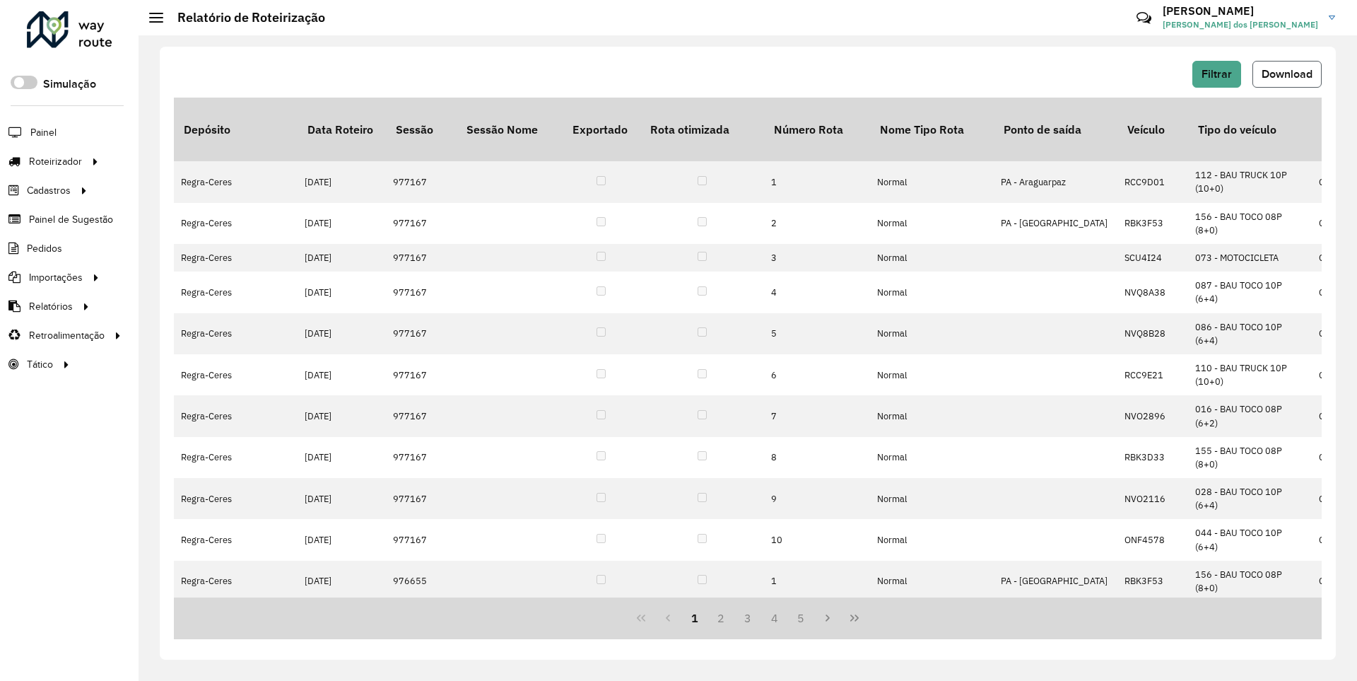
click at [1286, 74] on span "Download" at bounding box center [1287, 74] width 51 height 12
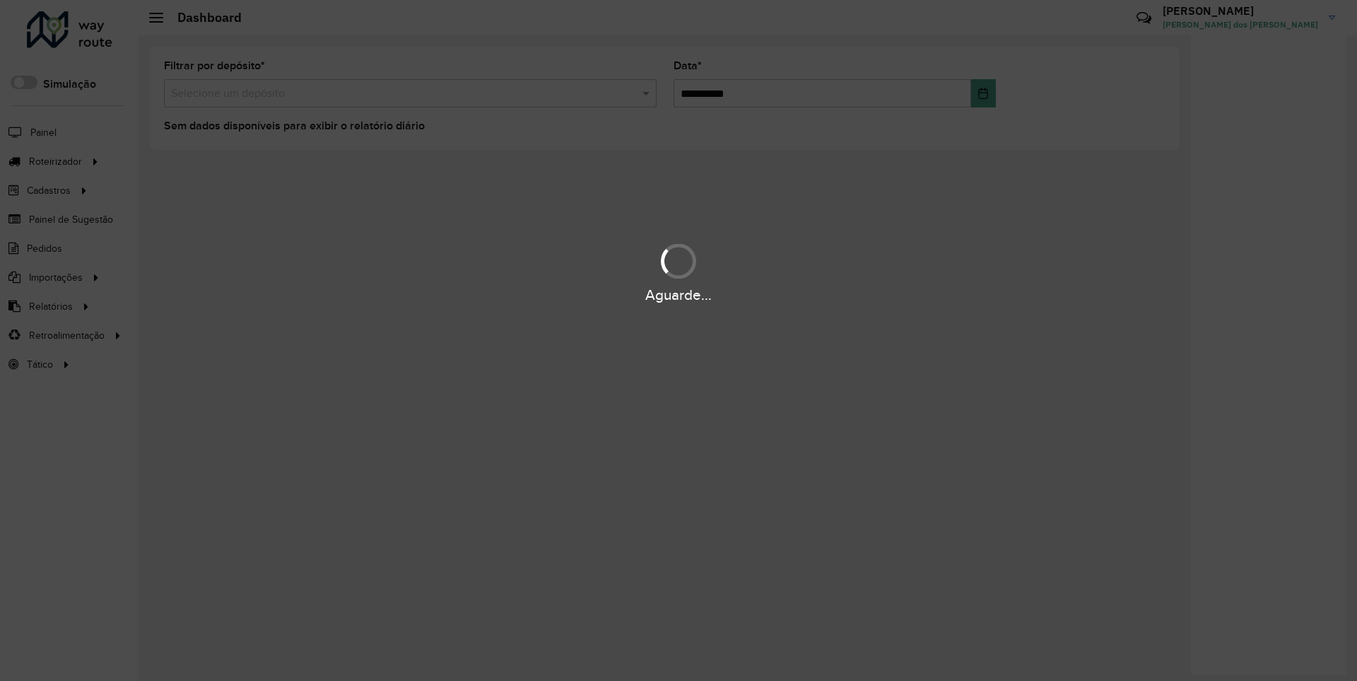
click at [49, 305] on div "Aguarde..." at bounding box center [678, 295] width 1357 height 22
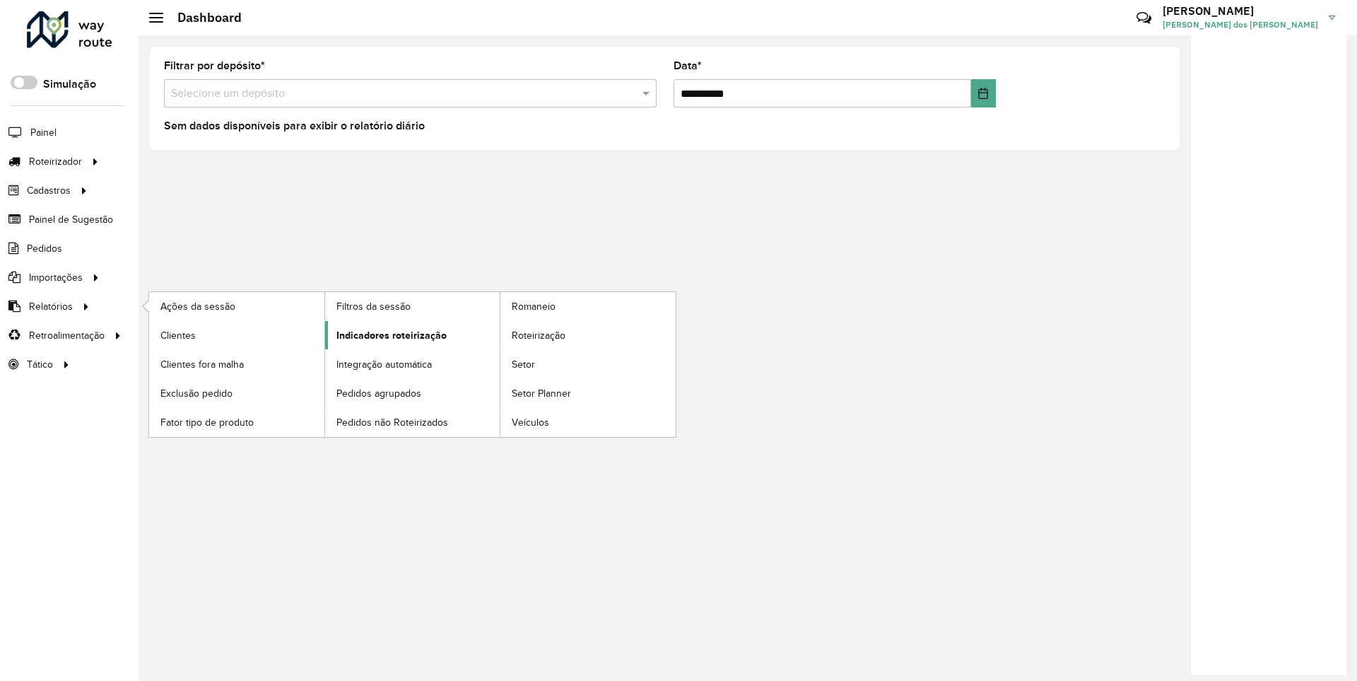
click at [387, 334] on span "Indicadores roteirização" at bounding box center [391, 335] width 110 height 15
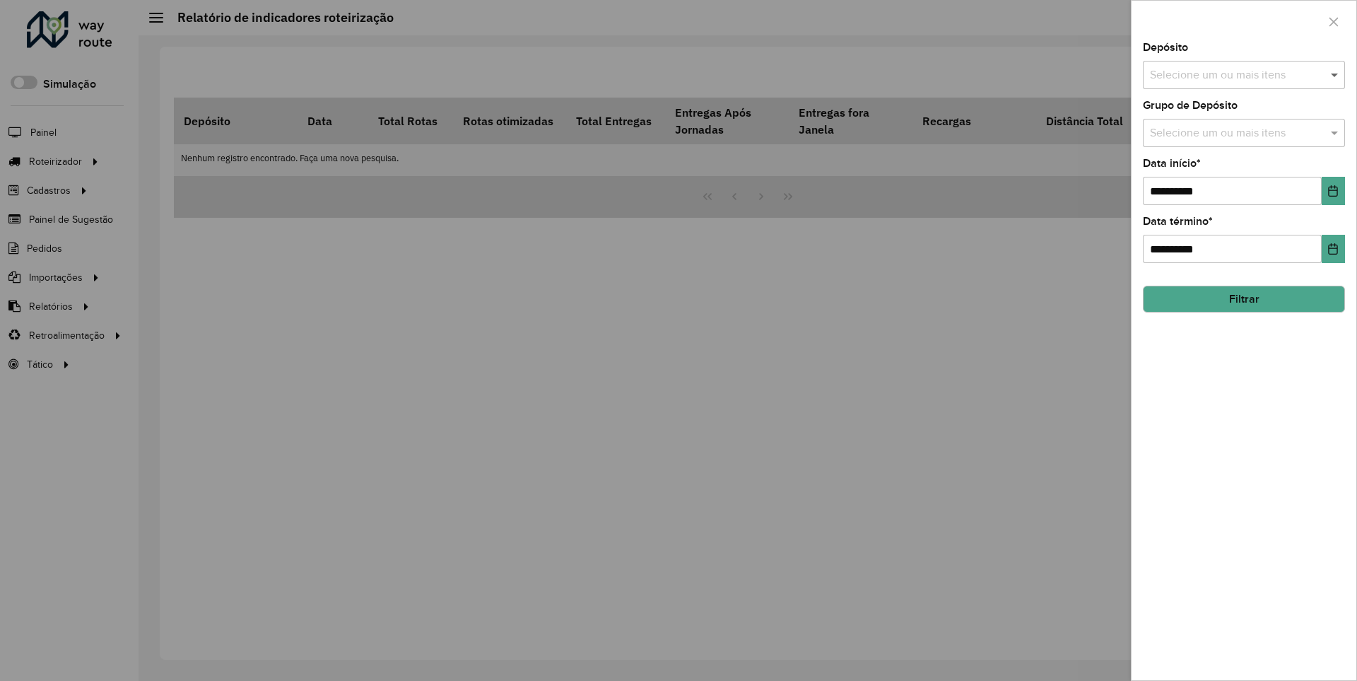
click at [1335, 74] on span at bounding box center [1336, 74] width 18 height 17
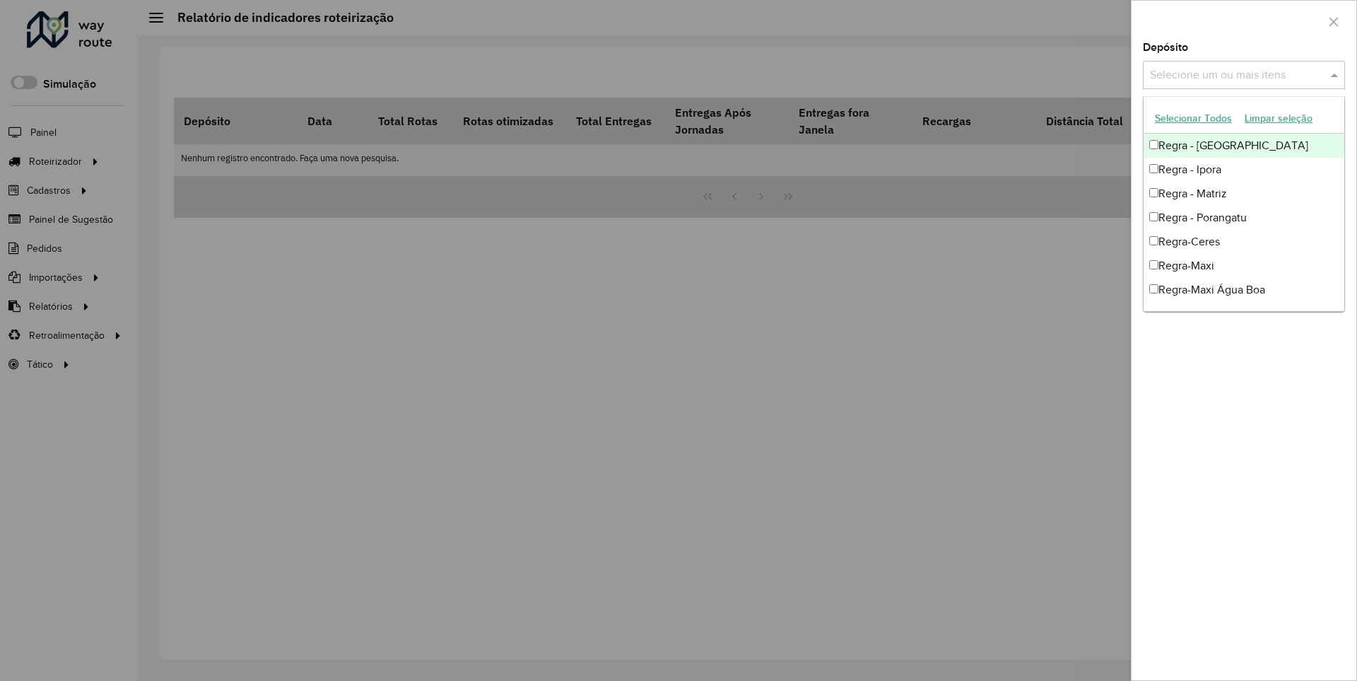
scroll to position [14, 0]
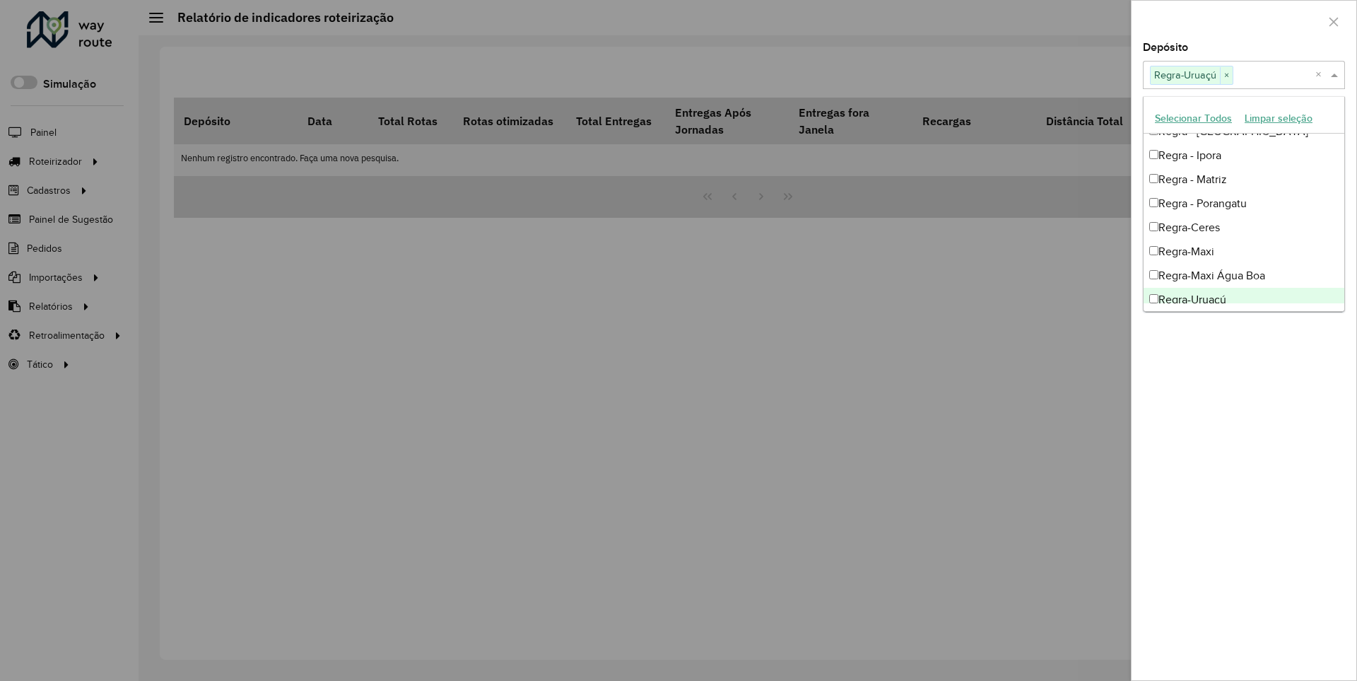
click at [1243, 20] on div at bounding box center [1244, 22] width 225 height 42
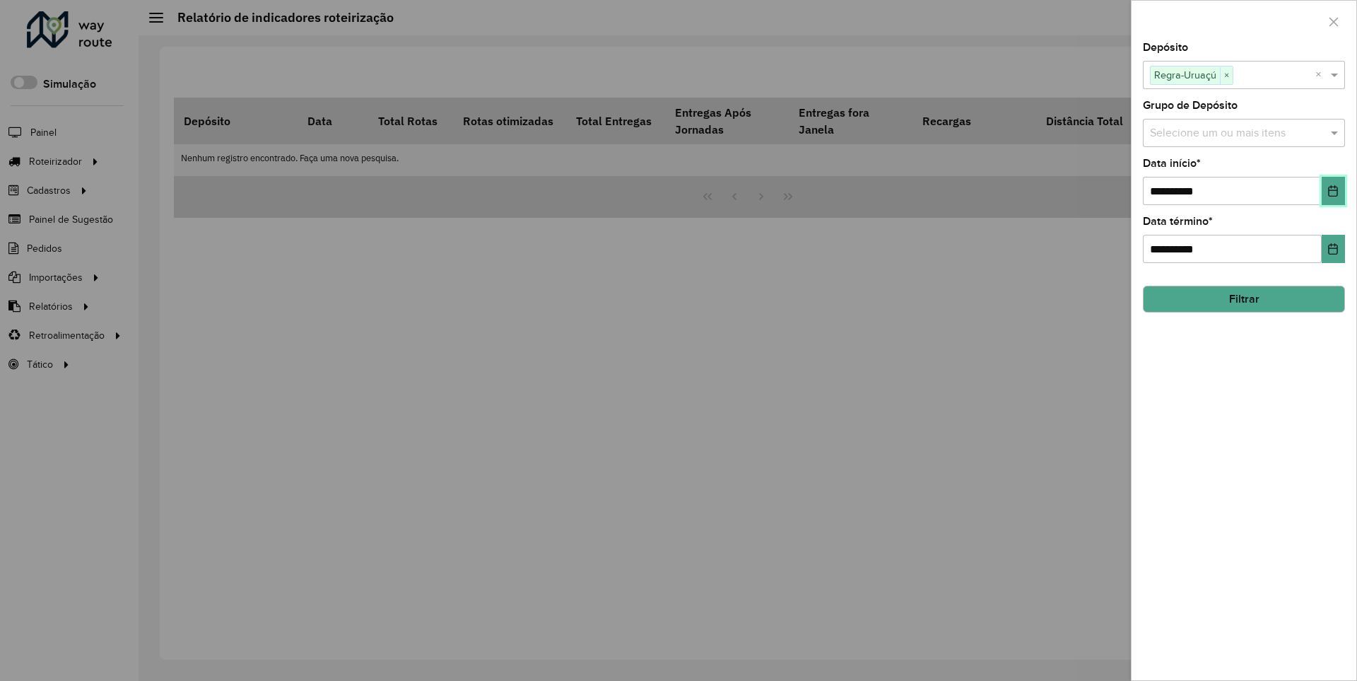
click at [1332, 190] on icon "Choose Date" at bounding box center [1333, 190] width 9 height 11
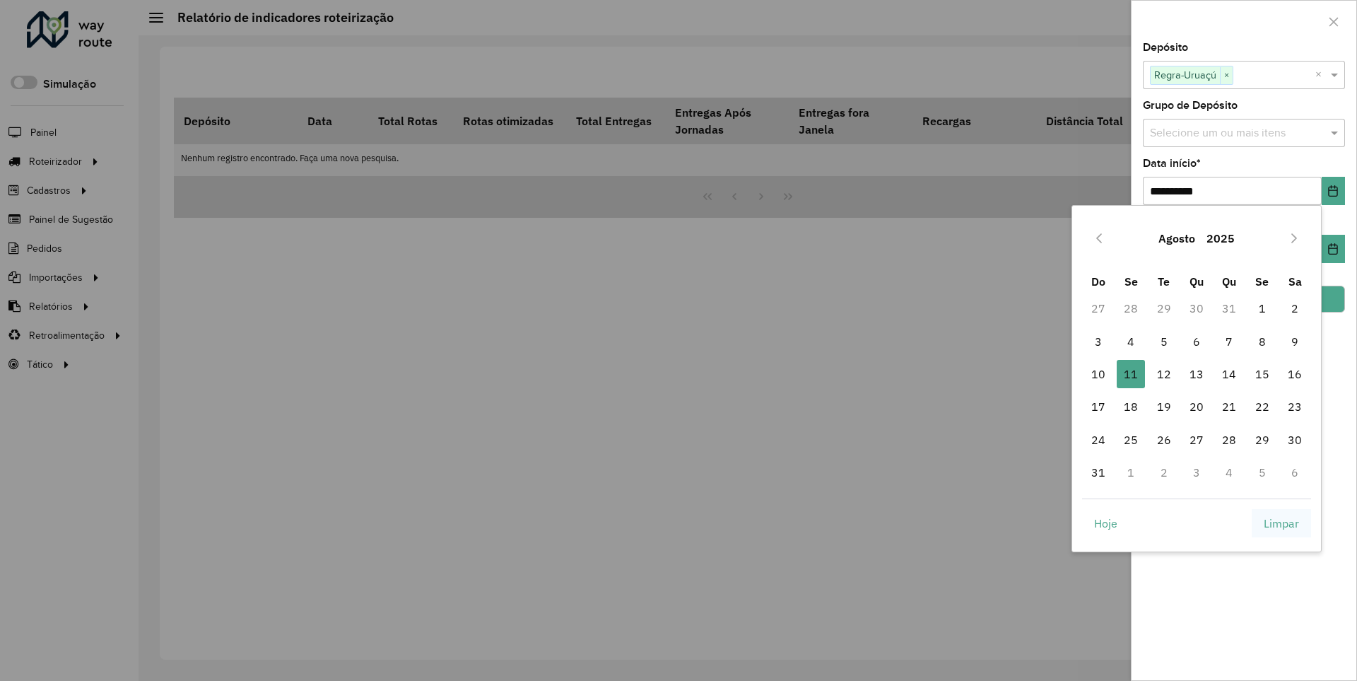
click at [1281, 522] on span "Limpar" at bounding box center [1281, 523] width 35 height 17
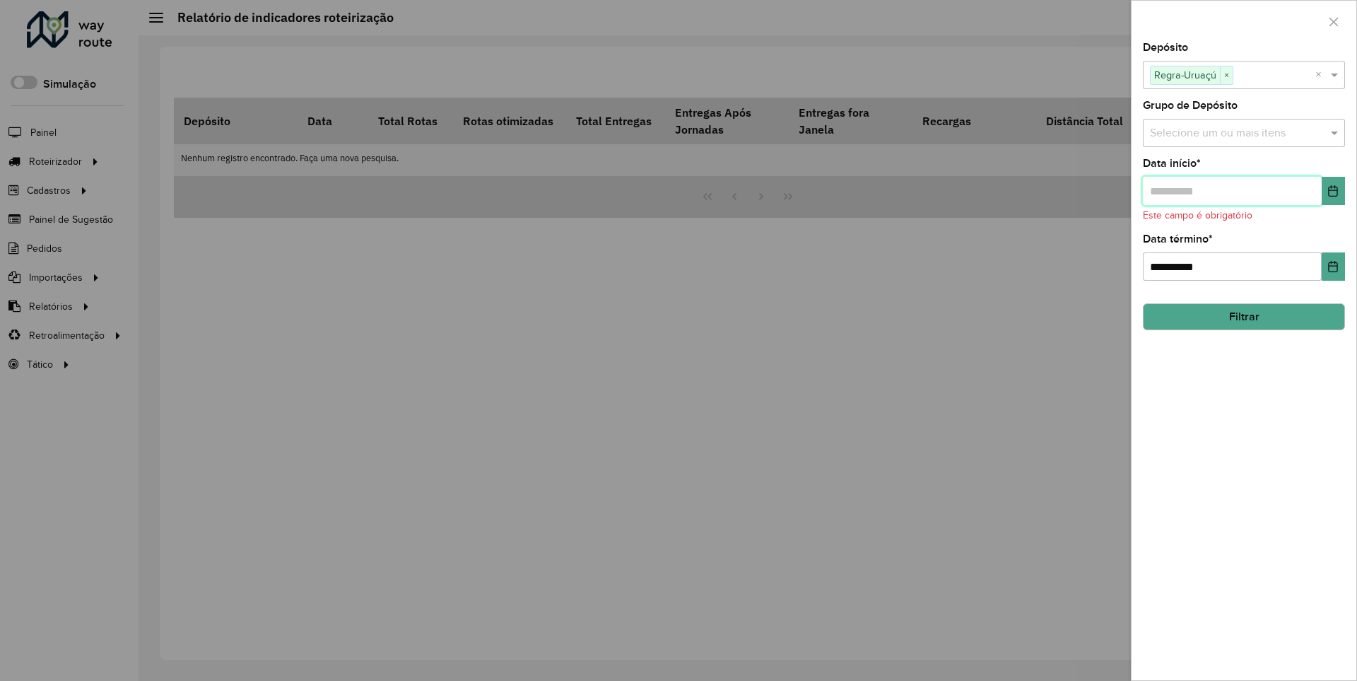
click at [1231, 190] on input "text" at bounding box center [1232, 191] width 179 height 28
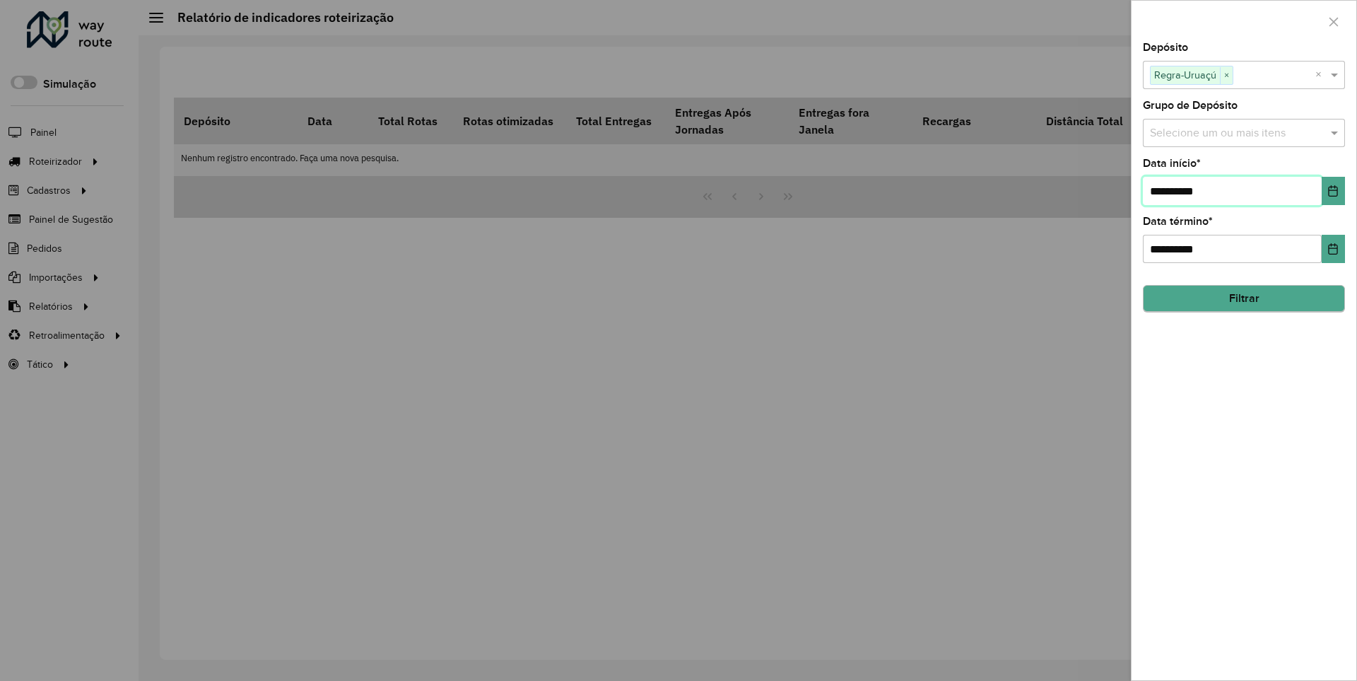
type input "**********"
click at [1243, 298] on button "Filtrar" at bounding box center [1244, 298] width 202 height 27
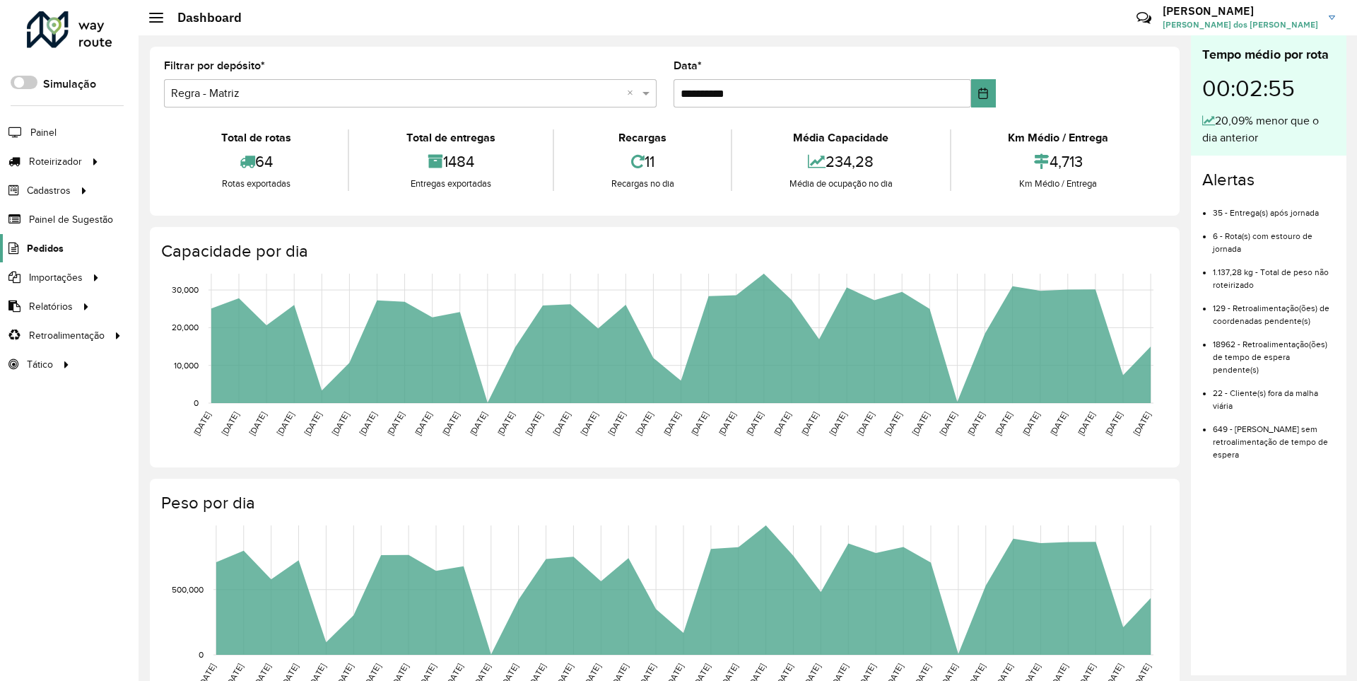
click at [44, 247] on span "Pedidos" at bounding box center [45, 248] width 37 height 15
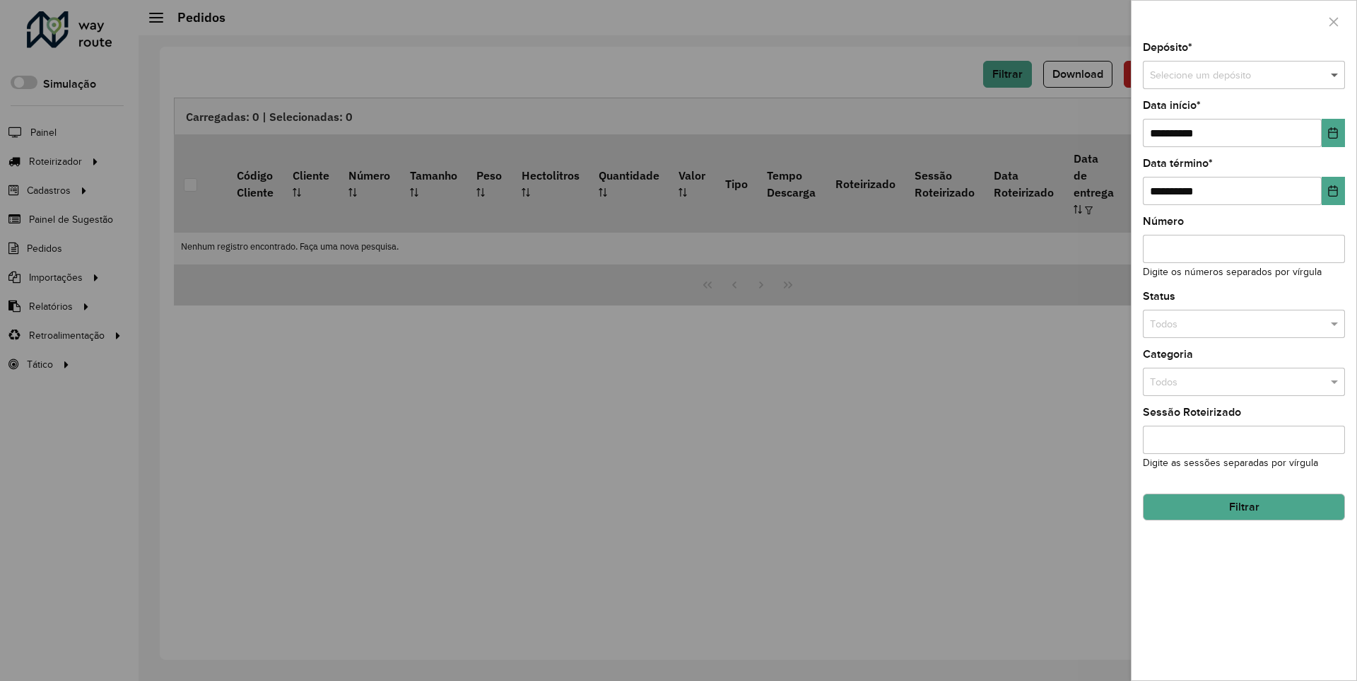
click at [1335, 75] on span at bounding box center [1336, 76] width 18 height 16
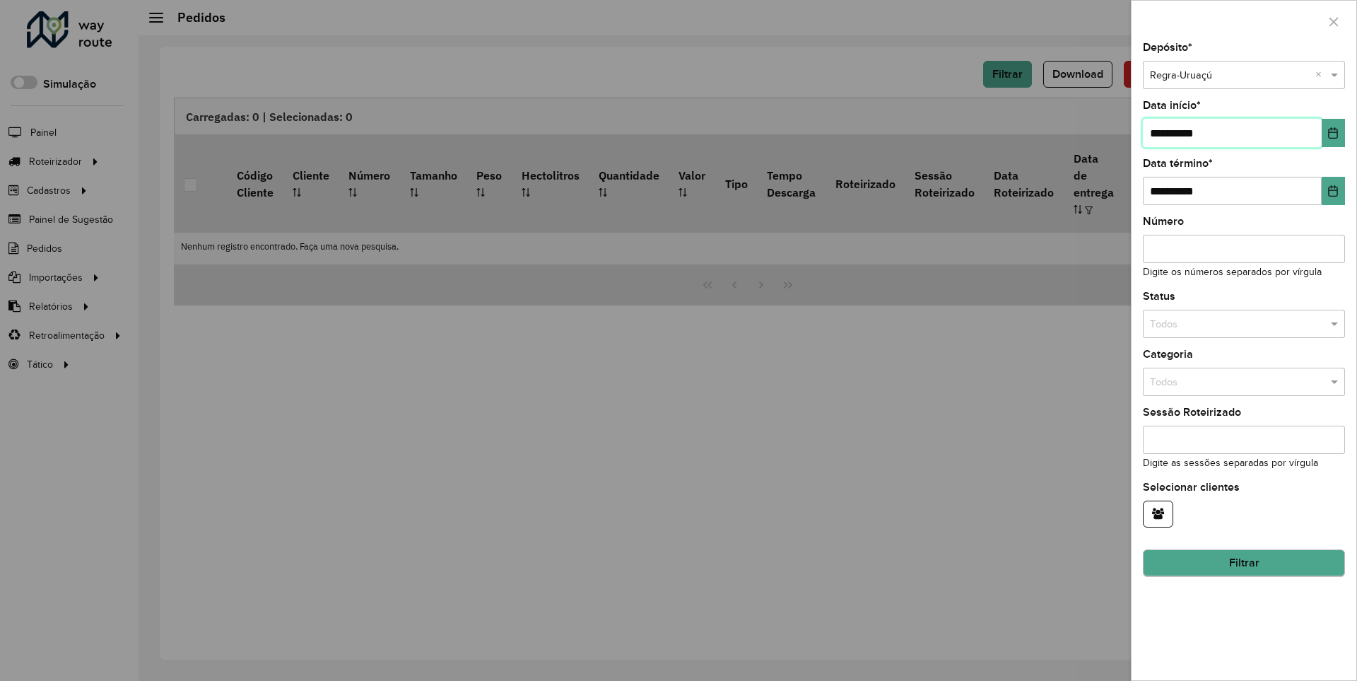
type input "**********"
click at [1243, 563] on button "Filtrar" at bounding box center [1244, 563] width 202 height 27
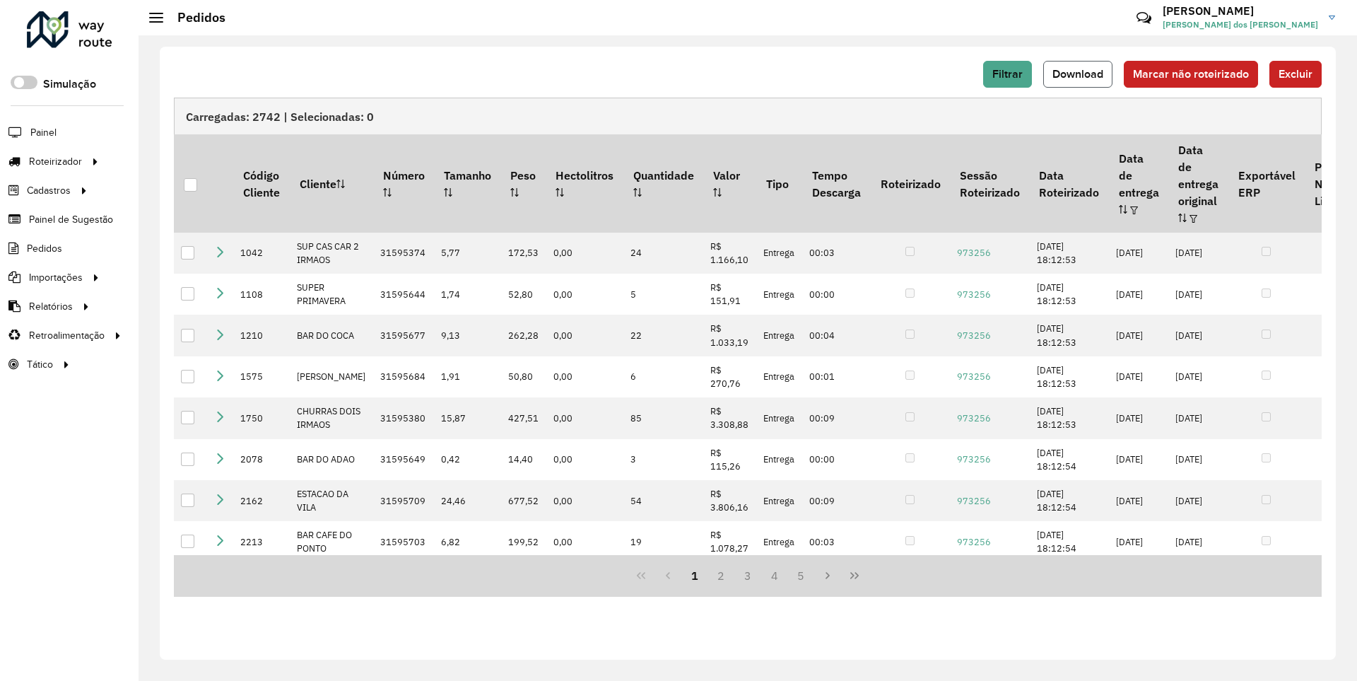
click at [1079, 74] on span "Download" at bounding box center [1077, 74] width 51 height 12
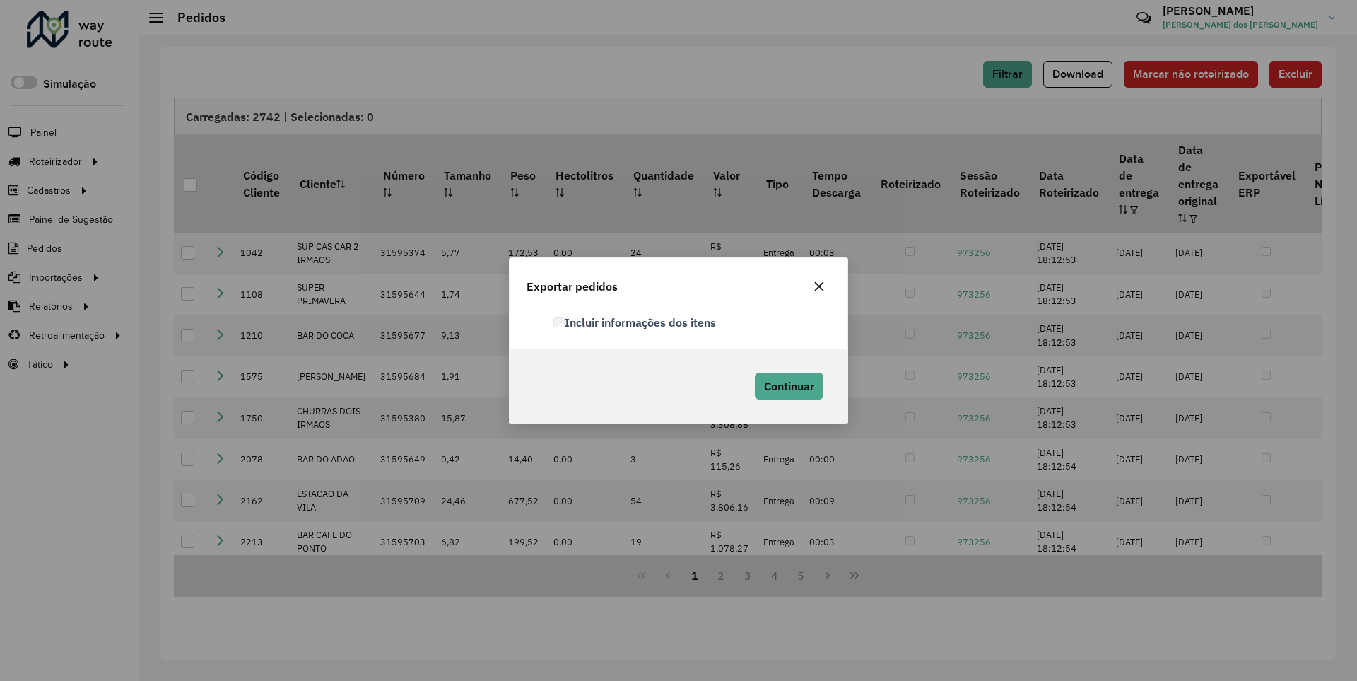
click at [635, 322] on label "Incluir informações dos itens" at bounding box center [634, 322] width 163 height 17
click at [787, 385] on span "Continuar" at bounding box center [789, 386] width 50 height 14
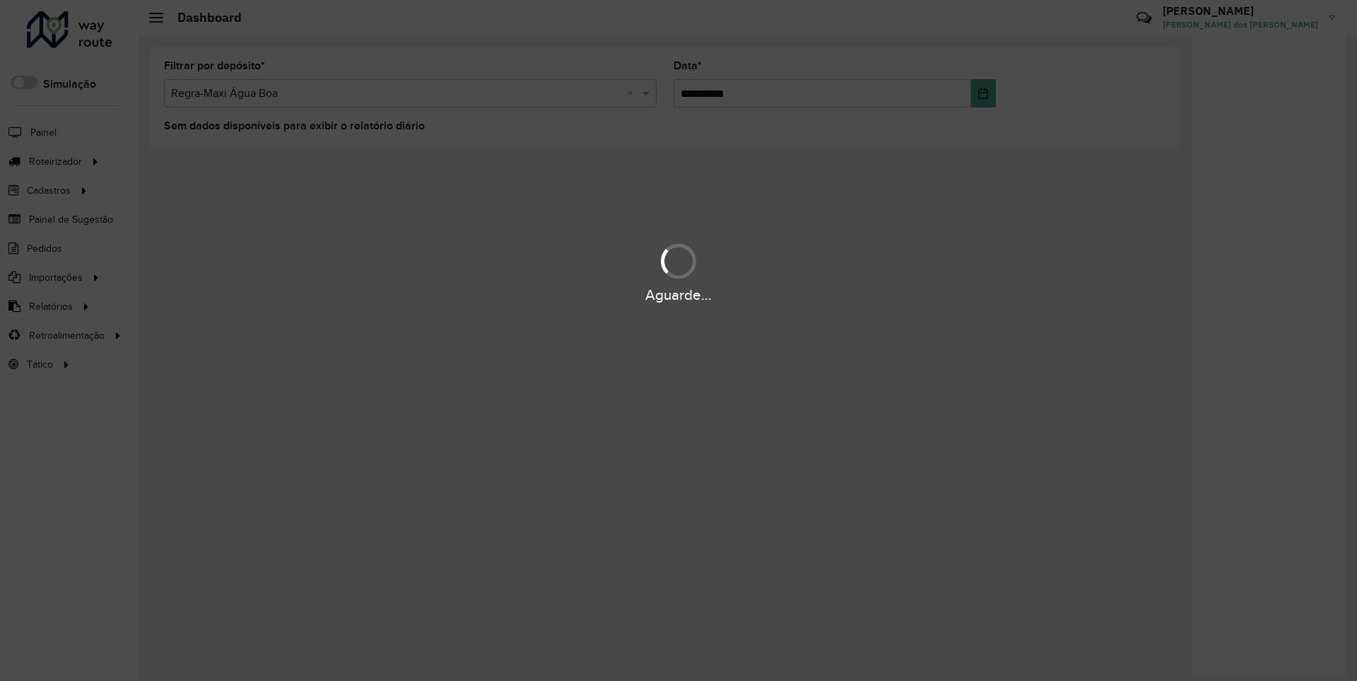
click at [49, 305] on div "Aguarde..." at bounding box center [678, 295] width 1357 height 22
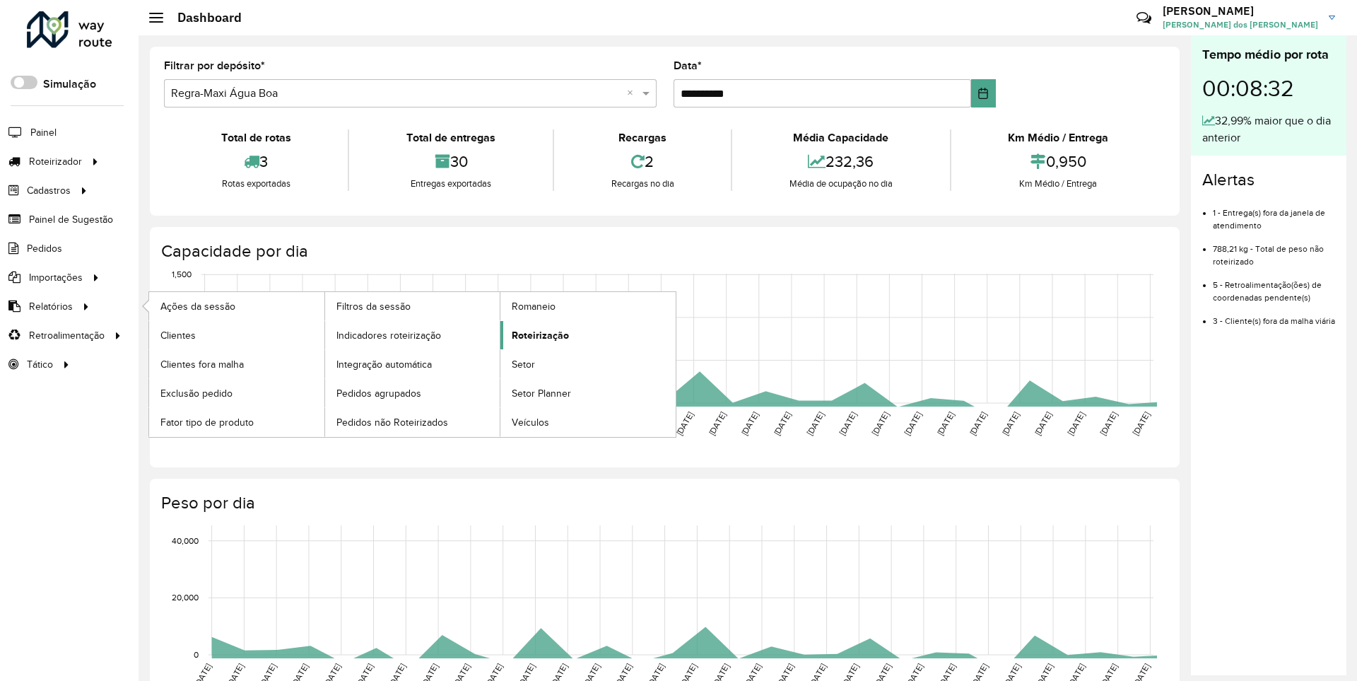
click at [538, 334] on span "Roteirização" at bounding box center [540, 335] width 57 height 15
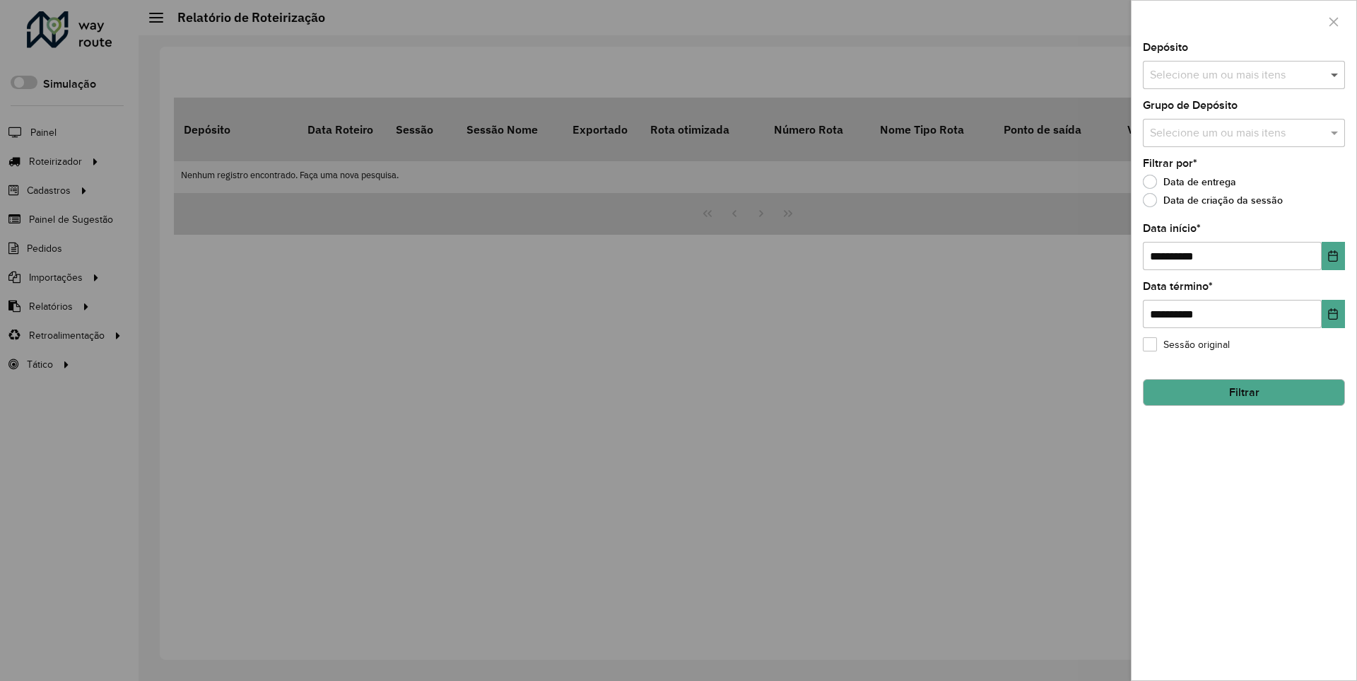
click at [1335, 74] on span at bounding box center [1336, 74] width 18 height 17
click at [1332, 255] on icon "Choose Date" at bounding box center [1333, 255] width 9 height 11
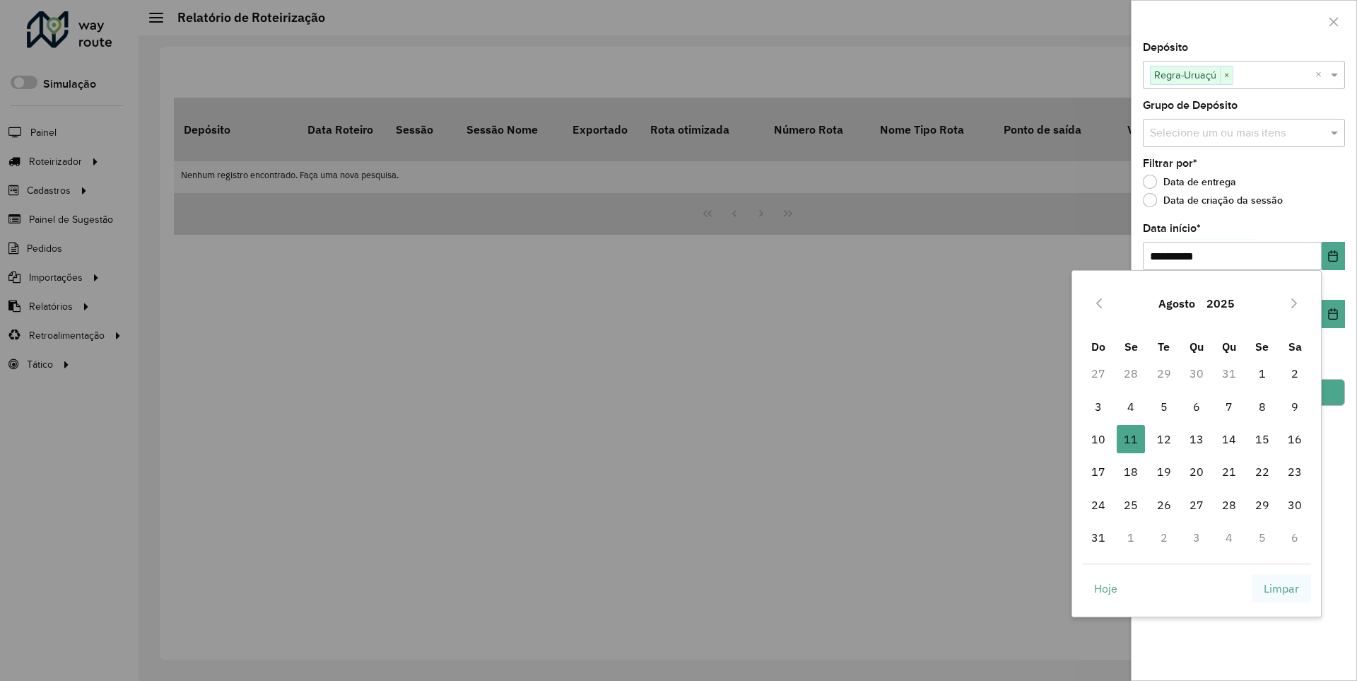
click at [1281, 587] on span "Limpar" at bounding box center [1281, 588] width 35 height 17
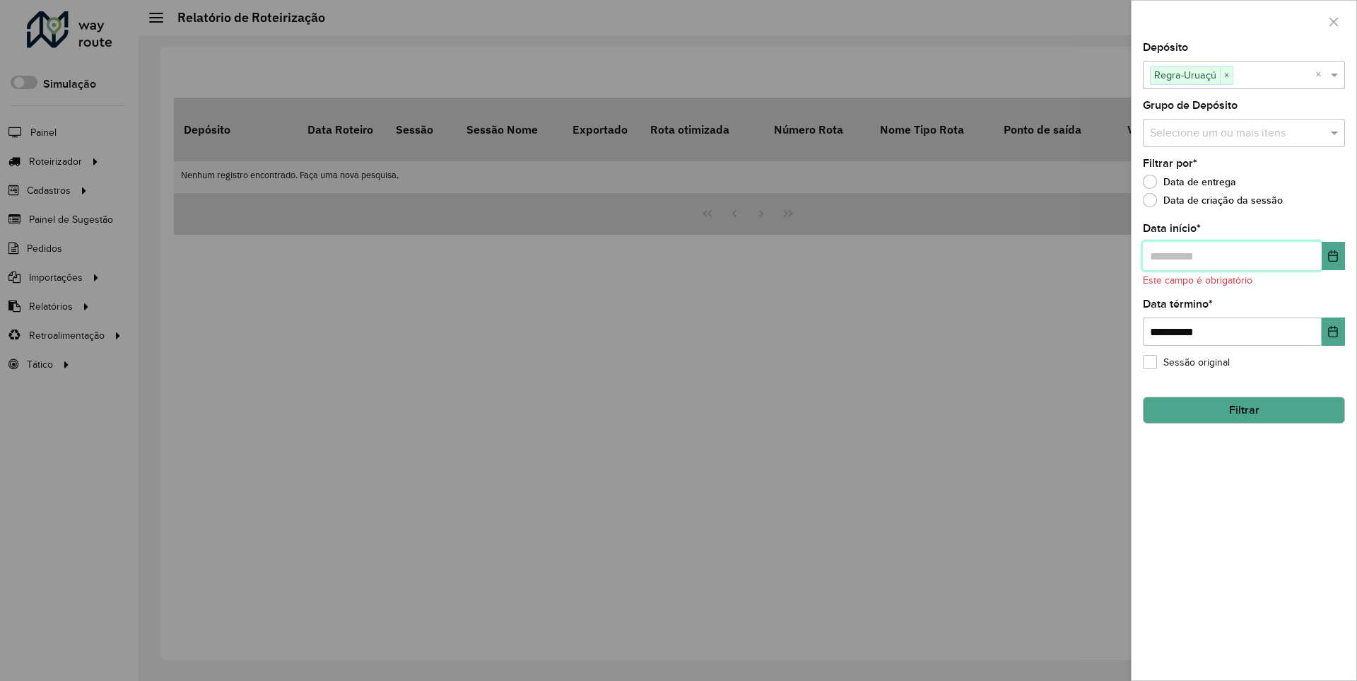
click at [1231, 255] on input "text" at bounding box center [1232, 256] width 179 height 28
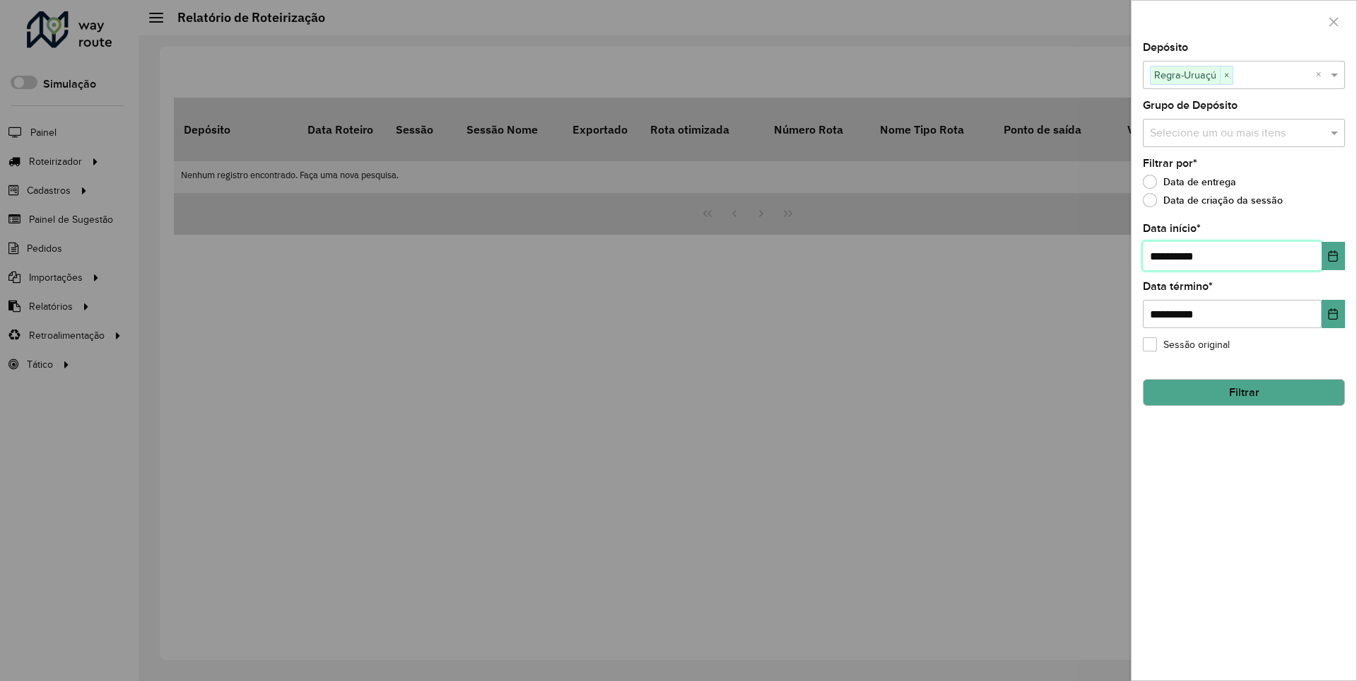
type input "**********"
click at [1243, 392] on button "Filtrar" at bounding box center [1244, 392] width 202 height 27
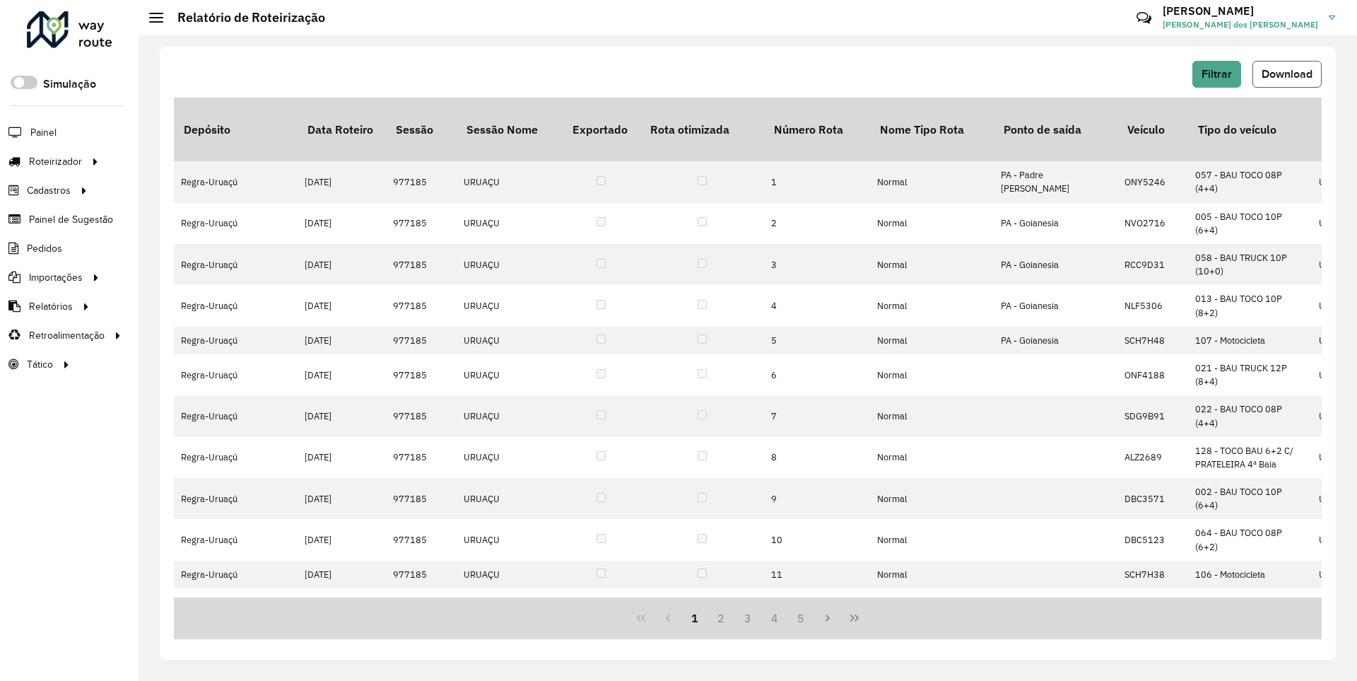
click at [1286, 74] on span "Download" at bounding box center [1287, 74] width 51 height 12
